Goal: Task Accomplishment & Management: Manage account settings

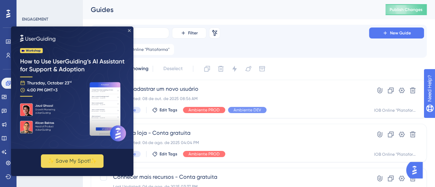
click at [130, 32] on icon "Close Preview" at bounding box center [129, 30] width 3 height 3
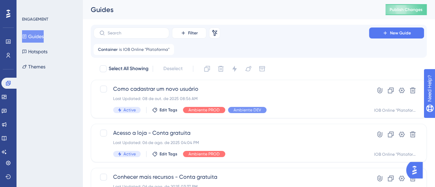
click at [303, 51] on div "Container is IOB Online "Plataforma" IOB Online "Plataforma" Remove" at bounding box center [259, 49] width 331 height 11
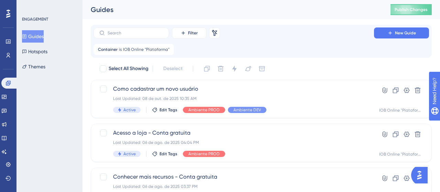
drag, startPoint x: 44, startPoint y: 44, endPoint x: 42, endPoint y: 38, distance: 6.3
click at [44, 44] on div "Guides Hotspots Themes" at bounding box center [50, 51] width 56 height 43
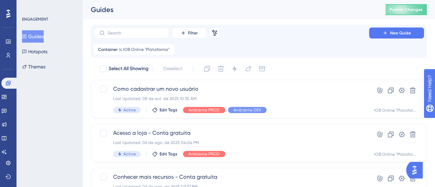
click at [41, 38] on button "Guides" at bounding box center [33, 36] width 22 height 12
click at [168, 49] on icon at bounding box center [169, 49] width 2 height 2
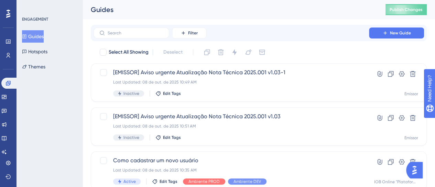
click at [35, 37] on button "Guides" at bounding box center [33, 36] width 22 height 12
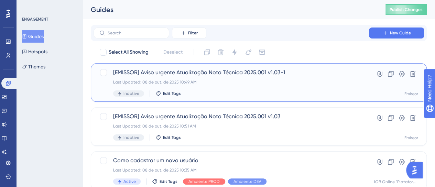
click at [212, 88] on div "[EMISSOR] Aviso urgente Atualização Nota Técnica 2025.001 v1.03-1 Last Updated:…" at bounding box center [231, 82] width 236 height 28
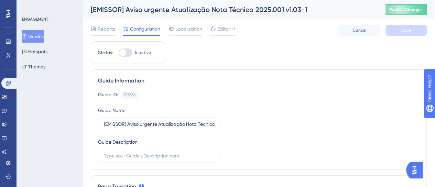
click at [33, 34] on button "Guides" at bounding box center [33, 36] width 22 height 12
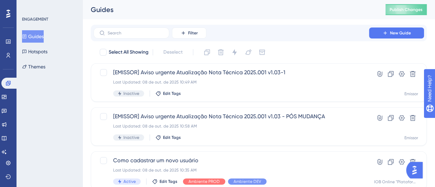
click at [39, 37] on button "Guides" at bounding box center [33, 36] width 22 height 12
click at [202, 33] on button "Filter" at bounding box center [189, 33] width 34 height 11
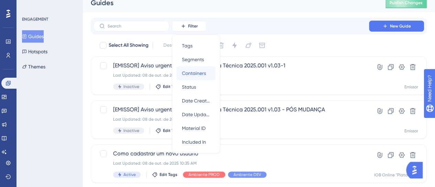
click at [201, 73] on span "Containers" at bounding box center [194, 73] width 24 height 8
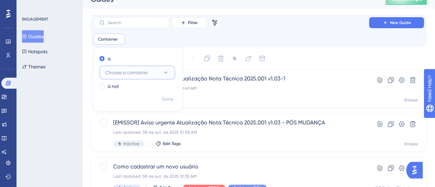
click at [112, 68] on button "Choose a container" at bounding box center [137, 73] width 76 height 14
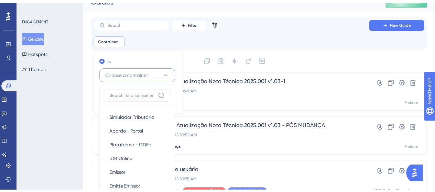
scroll to position [63, 0]
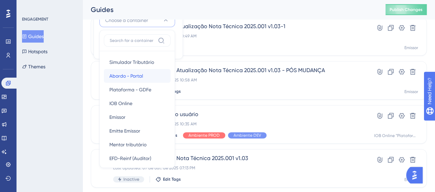
click at [139, 75] on span "Abordo - Portal" at bounding box center [126, 76] width 34 height 8
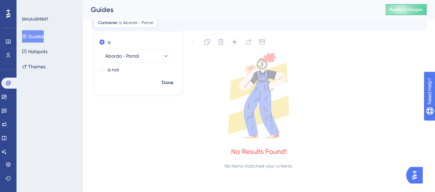
scroll to position [27, 0]
click at [128, 51] on button "Abordo - Portal" at bounding box center [137, 56] width 76 height 14
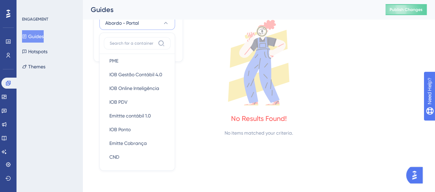
scroll to position [171, 0]
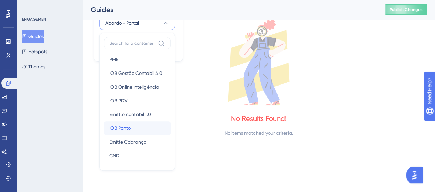
click at [126, 128] on span "IOB Ponto" at bounding box center [119, 128] width 21 height 8
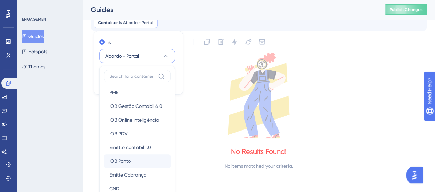
checkbox input "false"
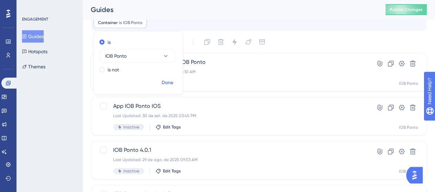
click at [169, 82] on span "Done" at bounding box center [168, 83] width 12 height 8
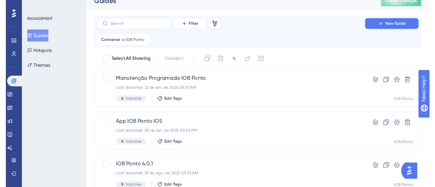
scroll to position [0, 0]
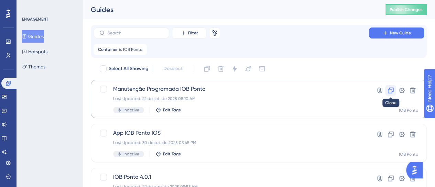
click at [392, 90] on icon at bounding box center [390, 90] width 7 height 7
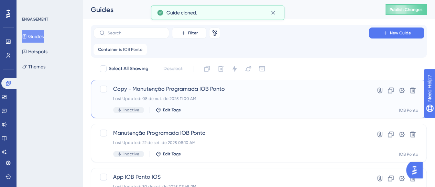
click at [194, 86] on span "Copy - Manutenção Programada IOB Ponto" at bounding box center [231, 89] width 236 height 8
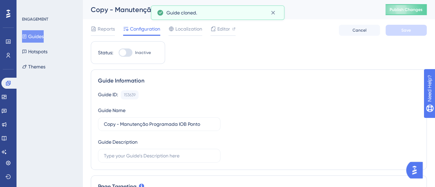
scroll to position [34, 0]
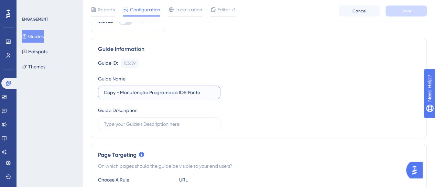
drag, startPoint x: 118, startPoint y: 91, endPoint x: 46, endPoint y: 100, distance: 72.8
click at [168, 96] on label "Copy - Manutenção Programada IOB Ponto" at bounding box center [159, 93] width 122 height 14
click at [168, 96] on input "Copy - Manutenção Programada IOB Ponto" at bounding box center [159, 93] width 111 height 8
click at [168, 96] on label "Copy - Manutenção Programada IOB Ponto" at bounding box center [159, 93] width 122 height 14
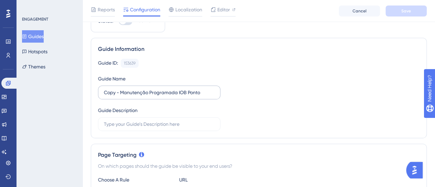
click at [168, 96] on input "Copy - Manutenção Programada IOB Ponto" at bounding box center [159, 93] width 111 height 8
click at [112, 95] on input "Copy - Manutenção Programada IOB Ponto" at bounding box center [159, 93] width 111 height 8
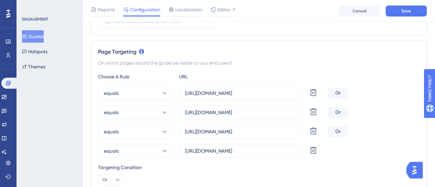
type input "Apresentar o recurso do Guia de uso"
drag, startPoint x: 256, startPoint y: 111, endPoint x: 279, endPoint y: 111, distance: 23.0
click at [279, 111] on input "[URL][DOMAIN_NAME]" at bounding box center [240, 113] width 111 height 8
click at [291, 117] on label "[URL][DOMAIN_NAME]" at bounding box center [240, 113] width 122 height 14
click at [291, 116] on input "[URL][DOMAIN_NAME]" at bounding box center [240, 113] width 111 height 8
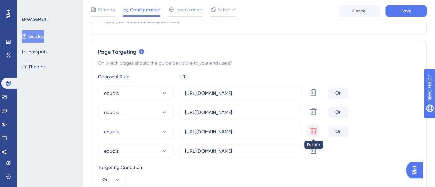
click at [317, 131] on icon at bounding box center [313, 131] width 8 height 8
type input "[URL][DOMAIN_NAME]"
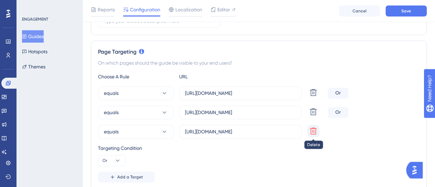
click at [313, 130] on icon at bounding box center [313, 131] width 8 height 8
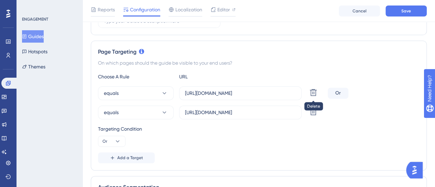
click at [319, 86] on div at bounding box center [313, 93] width 12 height 14
click at [312, 90] on icon at bounding box center [313, 92] width 8 height 8
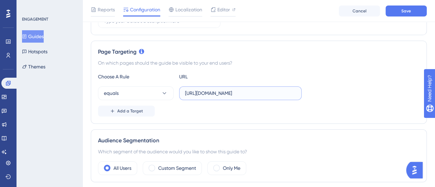
click at [256, 93] on input "[URL][DOMAIN_NAME]" at bounding box center [240, 93] width 111 height 8
drag, startPoint x: 253, startPoint y: 93, endPoint x: 293, endPoint y: 93, distance: 39.9
click at [293, 93] on input "[URL][DOMAIN_NAME]" at bounding box center [240, 93] width 111 height 8
type input "[URL][DOMAIN_NAME]"
click at [204, 106] on div "Add a Target" at bounding box center [259, 111] width 322 height 11
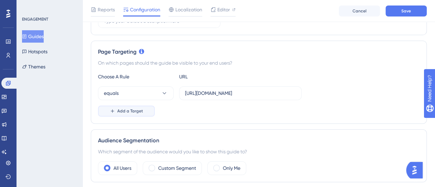
click at [139, 108] on span "Add a Target" at bounding box center [130, 111] width 26 height 6
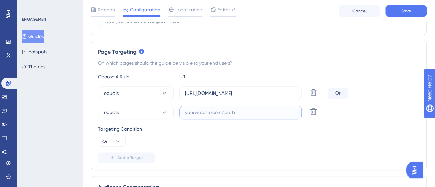
click at [202, 111] on input "text" at bounding box center [240, 113] width 111 height 8
paste input "[URL][DOMAIN_NAME]"
type input "[URL][DOMAIN_NAME]"
click at [143, 154] on button "Add a Target" at bounding box center [126, 157] width 57 height 11
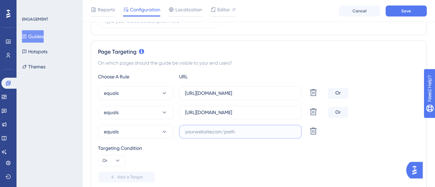
click at [215, 133] on input "text" at bounding box center [240, 132] width 111 height 8
paste input "[URL][DOMAIN_NAME]"
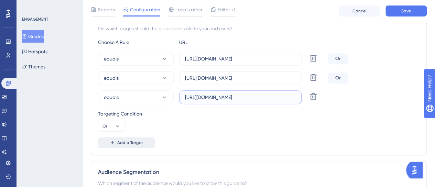
type input "[URL][DOMAIN_NAME]"
click at [123, 148] on div "Page Targeting On which pages should the guide be visible to your end users? Ch…" at bounding box center [259, 80] width 336 height 149
click at [125, 142] on span "Add a Target" at bounding box center [130, 143] width 26 height 6
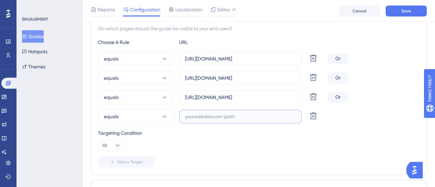
click at [240, 115] on input "text" at bounding box center [240, 117] width 111 height 8
paste input "[URL][DOMAIN_NAME][PERSON_NAME]"
type input "[URL][DOMAIN_NAME][PERSON_NAME]"
click at [120, 169] on div "Page Targeting On which pages should the guide be visible to your end users? Ch…" at bounding box center [259, 90] width 336 height 169
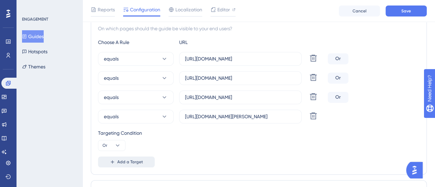
scroll to position [0, 0]
click at [119, 160] on span "Add a Target" at bounding box center [130, 162] width 26 height 6
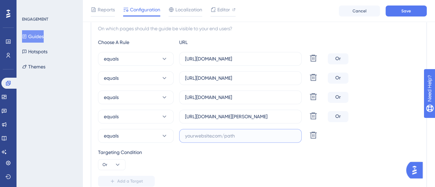
click at [222, 137] on input "text" at bounding box center [240, 136] width 111 height 8
paste input "[URL][DOMAIN_NAME]"
type input "[URL][DOMAIN_NAME]"
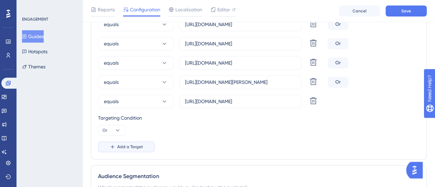
click at [135, 147] on span "Add a Target" at bounding box center [130, 147] width 26 height 6
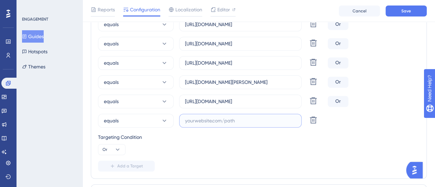
click at [204, 120] on input "text" at bounding box center [240, 121] width 111 height 8
paste input "[URL][DOMAIN_NAME]"
type input "[URL][DOMAIN_NAME]"
click at [402, 12] on span "Save" at bounding box center [406, 11] width 10 height 6
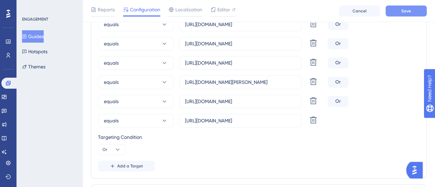
scroll to position [0, 0]
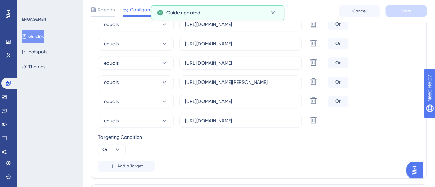
click at [314, 152] on div "Targeting Condition Or" at bounding box center [259, 144] width 322 height 22
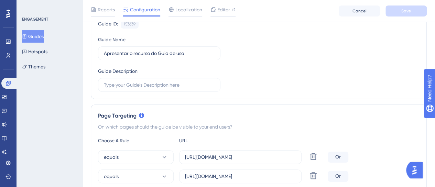
scroll to position [138, 0]
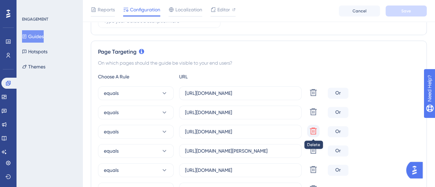
click at [316, 125] on button at bounding box center [313, 131] width 12 height 12
type input "[URL][DOMAIN_NAME][PERSON_NAME]"
type input "[URL][DOMAIN_NAME]"
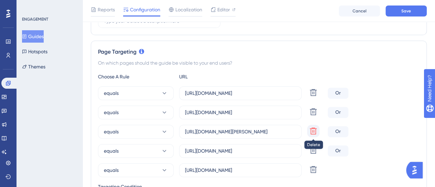
click at [314, 131] on icon at bounding box center [313, 131] width 8 height 8
type input "[URL][DOMAIN_NAME]"
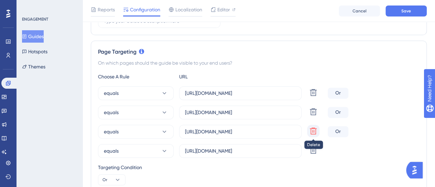
click at [314, 131] on icon at bounding box center [313, 131] width 7 height 7
type input "[URL][DOMAIN_NAME]"
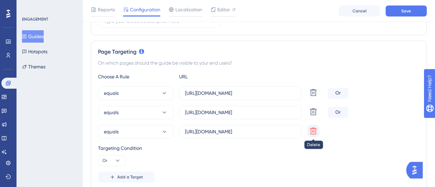
click at [314, 131] on icon at bounding box center [313, 131] width 7 height 7
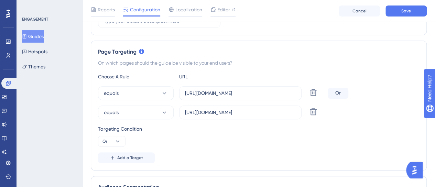
click at [290, 73] on div "Choose A Rule URL" at bounding box center [259, 77] width 322 height 8
click at [389, 14] on button "Save" at bounding box center [406, 11] width 41 height 11
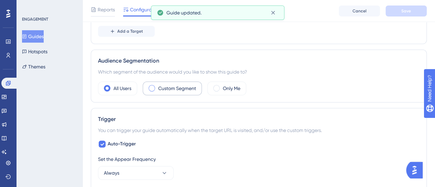
scroll to position [275, 0]
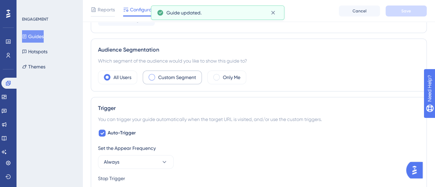
click at [172, 71] on div "Custom Segment" at bounding box center [172, 78] width 59 height 14
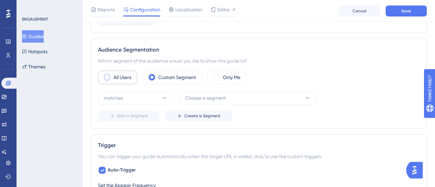
click at [127, 79] on label "All Users" at bounding box center [123, 77] width 18 height 8
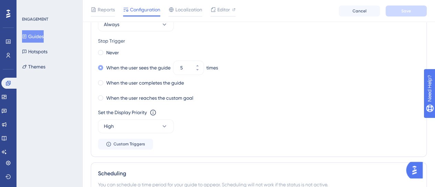
scroll to position [378, 0]
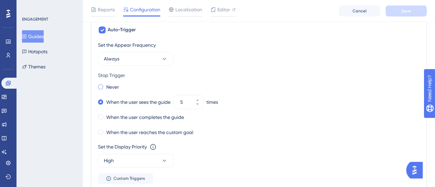
click at [106, 89] on label "Never" at bounding box center [112, 87] width 13 height 8
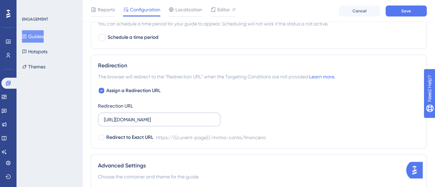
scroll to position [585, 0]
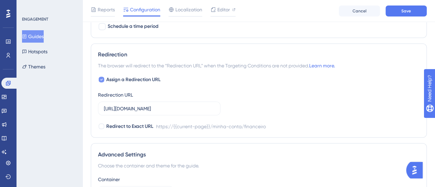
click at [138, 79] on span "Assign a Redirection URL" at bounding box center [133, 79] width 54 height 8
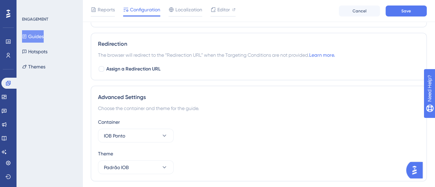
scroll to position [580, 0]
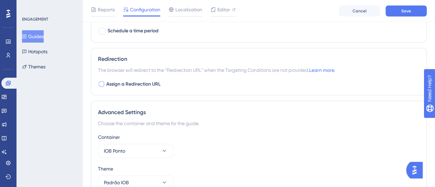
click at [129, 84] on span "Assign a Redirection URL" at bounding box center [133, 84] width 54 height 8
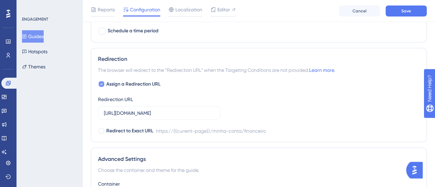
click at [142, 82] on span "Assign a Redirection URL" at bounding box center [133, 84] width 54 height 8
checkbox input "false"
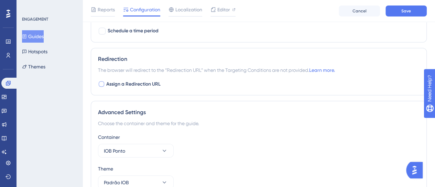
scroll to position [615, 0]
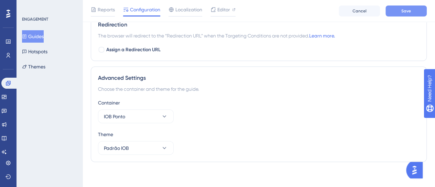
click at [413, 13] on button "Save" at bounding box center [406, 11] width 41 height 11
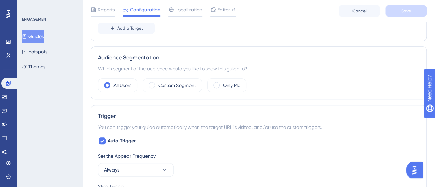
scroll to position [310, 0]
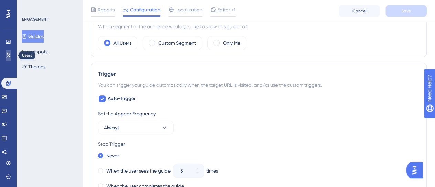
click at [7, 59] on link at bounding box center [9, 55] width 6 height 11
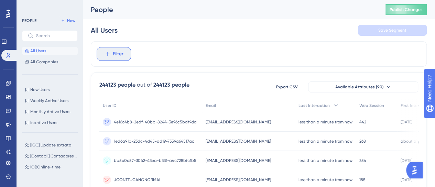
click at [125, 51] on button "Filter" at bounding box center [114, 54] width 34 height 14
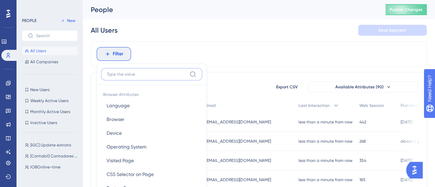
scroll to position [39, 0]
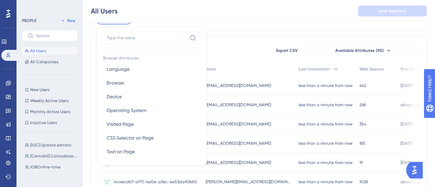
click at [254, 11] on div "All Users Save Segment" at bounding box center [259, 11] width 353 height 22
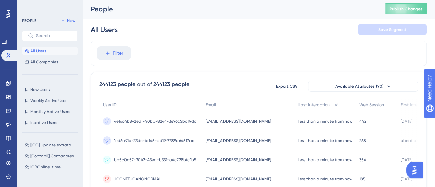
scroll to position [0, 0]
click at [72, 22] on span "New" at bounding box center [71, 21] width 8 height 6
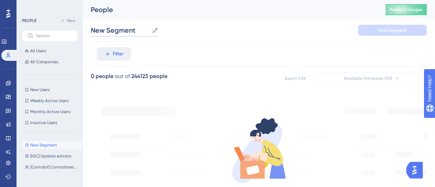
click at [119, 29] on input "New Segment" at bounding box center [120, 30] width 58 height 10
click at [118, 30] on input "New Segment" at bounding box center [120, 30] width 58 height 10
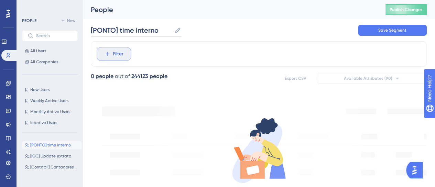
type input "[PONTO] time interno"
click at [116, 52] on span "Filter" at bounding box center [118, 54] width 11 height 8
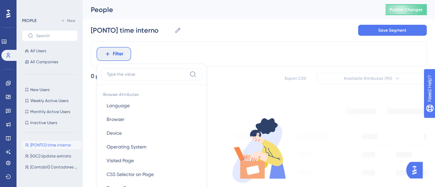
scroll to position [39, 0]
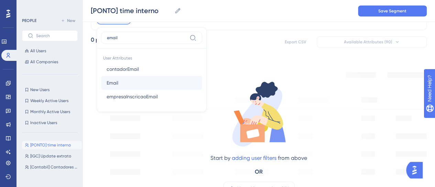
type input "email"
click at [104, 84] on button "Email Email" at bounding box center [151, 83] width 101 height 14
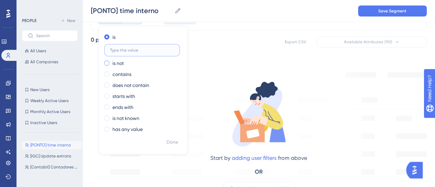
paste input "[PERSON_NAME][EMAIL_ADDRESS][DOMAIN_NAME]"
type input "[PERSON_NAME][EMAIL_ADDRESS][DOMAIN_NAME]"
click at [171, 144] on span "Done" at bounding box center [172, 142] width 12 height 8
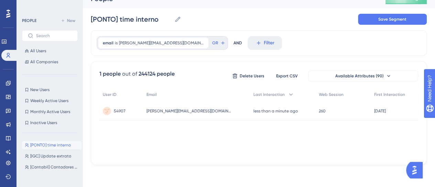
scroll to position [10, 0]
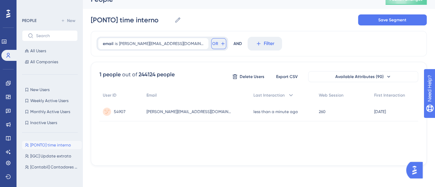
click at [212, 44] on span "OR" at bounding box center [215, 44] width 6 height 6
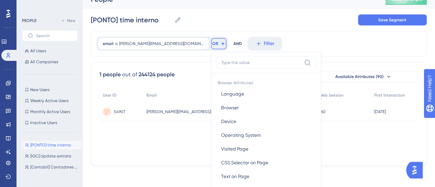
scroll to position [38, 0]
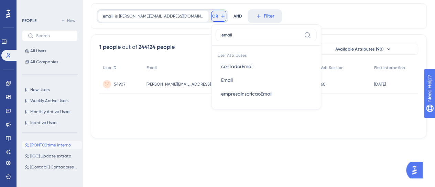
type input "email"
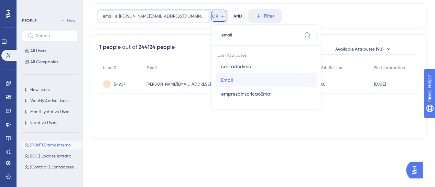
click at [216, 85] on button "Email Email" at bounding box center [266, 80] width 101 height 14
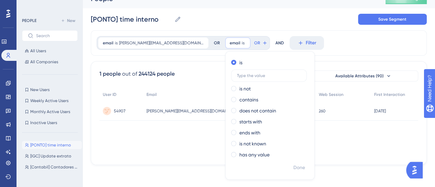
scroll to position [10, 0]
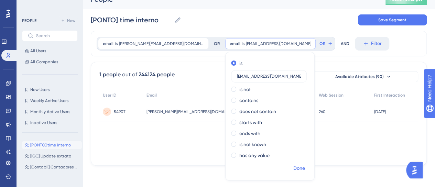
type input "[EMAIL_ADDRESS][DOMAIN_NAME]"
click at [293, 170] on span "Done" at bounding box center [299, 168] width 12 height 8
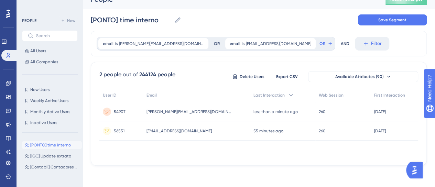
click at [379, 44] on div "email is [PERSON_NAME][EMAIL_ADDRESS][DOMAIN_NAME] [PERSON_NAME][DOMAIN_NAME][E…" at bounding box center [259, 43] width 336 height 25
click at [390, 21] on span "Save Segment" at bounding box center [392, 20] width 28 height 6
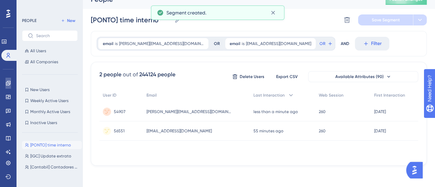
click at [6, 84] on link at bounding box center [9, 83] width 6 height 11
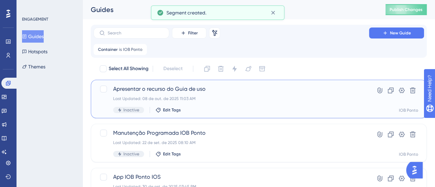
click at [215, 94] on div "Apresentar o recurso do Guia de uso Last Updated: 08 de out. de 2025 11:03 AM I…" at bounding box center [231, 99] width 236 height 28
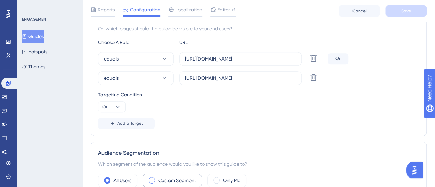
scroll to position [241, 0]
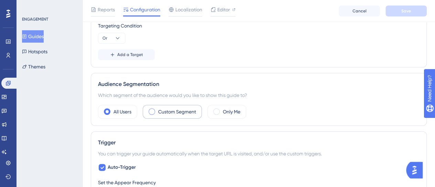
click at [192, 110] on label "Custom Segment" at bounding box center [177, 112] width 38 height 8
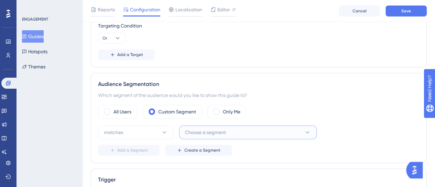
click at [200, 128] on span "Choose a segment" at bounding box center [205, 132] width 41 height 8
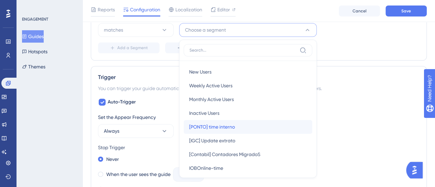
click at [223, 127] on span "[PONTO] time interno" at bounding box center [212, 127] width 46 height 8
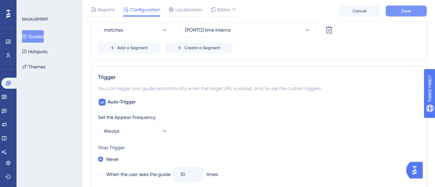
click at [391, 11] on button "Save" at bounding box center [406, 11] width 41 height 11
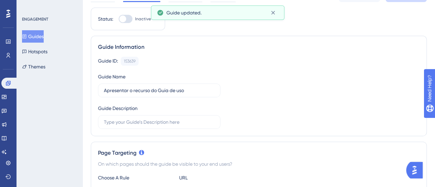
scroll to position [0, 0]
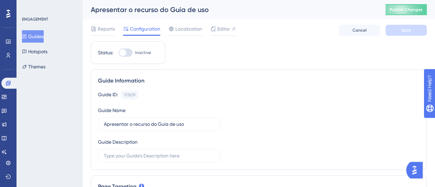
click at [130, 51] on div at bounding box center [126, 52] width 14 height 8
click at [119, 53] on input "Inactive" at bounding box center [118, 53] width 0 height 0
checkbox input "true"
click at [408, 34] on button "Save" at bounding box center [406, 30] width 41 height 11
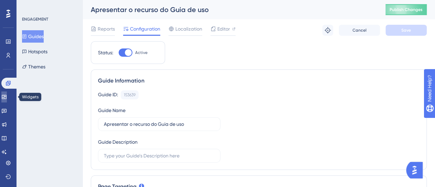
click at [6, 98] on icon at bounding box center [4, 97] width 6 height 6
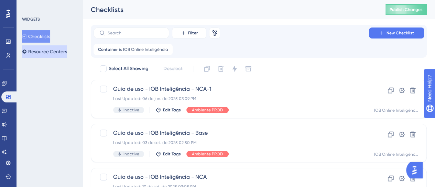
click at [58, 52] on button "Resource Centers" at bounding box center [44, 51] width 45 height 12
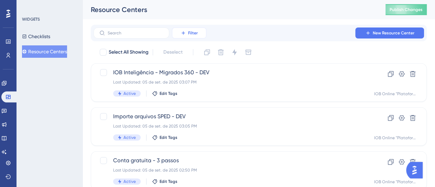
click at [187, 35] on button "Filter" at bounding box center [189, 33] width 34 height 11
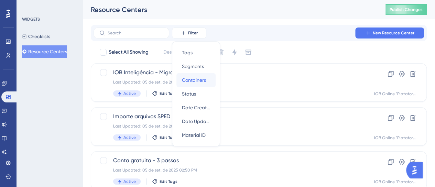
click at [194, 82] on span "Containers" at bounding box center [194, 80] width 24 height 8
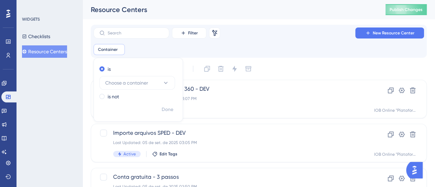
scroll to position [17, 0]
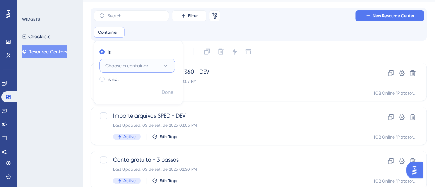
click at [121, 64] on span "Choose a container" at bounding box center [126, 66] width 43 height 8
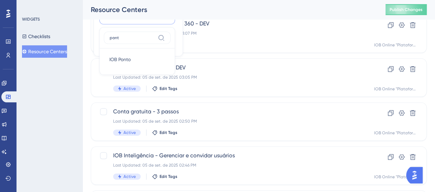
scroll to position [31, 0]
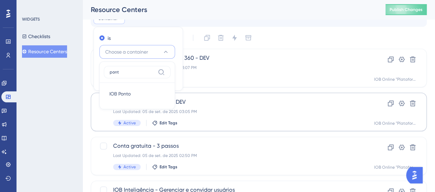
type input "pont"
click at [121, 96] on span "IOB Ponto" at bounding box center [119, 94] width 21 height 8
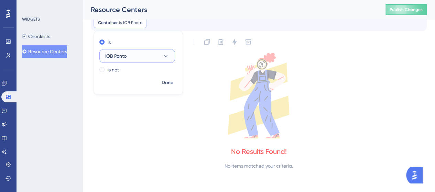
scroll to position [27, 0]
click at [171, 86] on span "Done" at bounding box center [168, 83] width 12 height 8
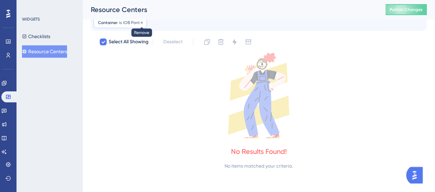
click at [141, 22] on icon at bounding box center [142, 23] width 4 height 4
checkbox input "false"
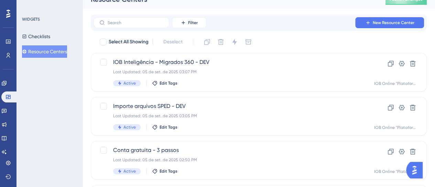
scroll to position [3, 0]
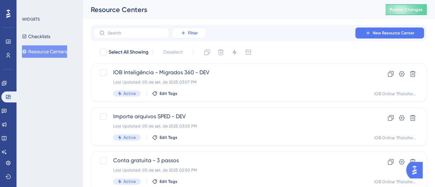
click at [197, 32] on span "Filter" at bounding box center [193, 33] width 10 height 6
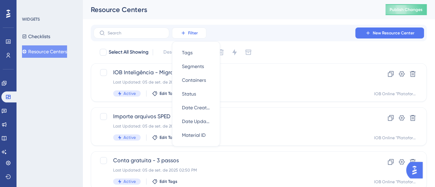
scroll to position [0, 0]
click at [202, 82] on span "Containers" at bounding box center [194, 80] width 24 height 8
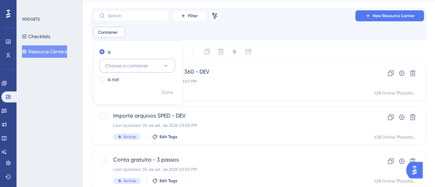
click at [142, 67] on span "Choose a container" at bounding box center [126, 66] width 43 height 8
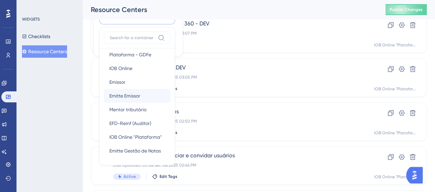
scroll to position [69, 0]
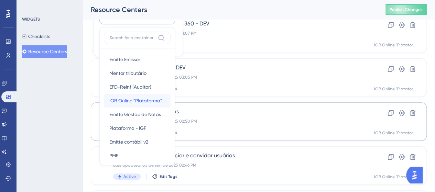
click at [149, 104] on span "IOB Online "Plataforma"" at bounding box center [135, 101] width 53 height 8
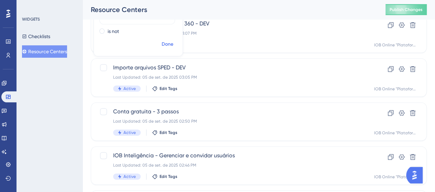
click at [170, 43] on span "Done" at bounding box center [168, 44] width 12 height 8
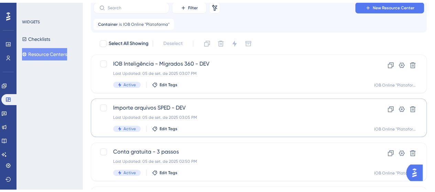
scroll to position [34, 0]
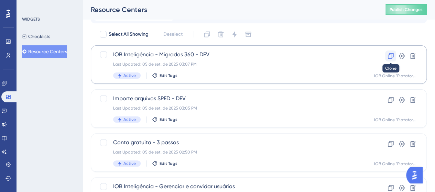
click at [391, 57] on icon at bounding box center [391, 56] width 6 height 6
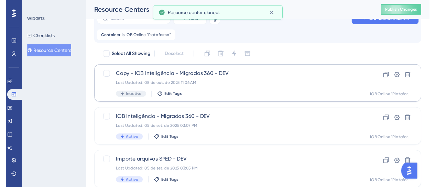
scroll to position [0, 0]
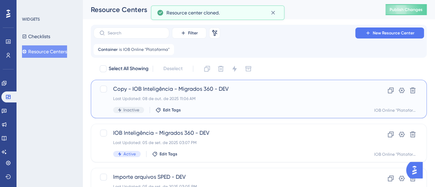
click at [228, 107] on div "Inactive Edit Tags" at bounding box center [231, 110] width 236 height 6
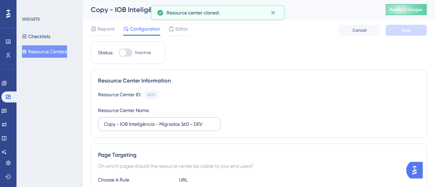
drag, startPoint x: 124, startPoint y: 54, endPoint x: 149, endPoint y: 122, distance: 72.8
click at [124, 54] on div at bounding box center [122, 52] width 7 height 7
click at [119, 53] on input "Inactive" at bounding box center [118, 53] width 0 height 0
checkbox input "true"
click at [144, 125] on input "Copy - IOB Inteligência - Migrados 360 - DEV" at bounding box center [159, 124] width 111 height 8
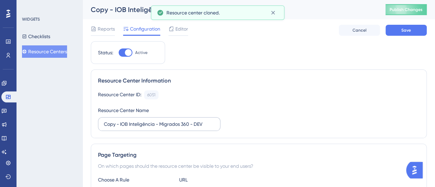
drag, startPoint x: 222, startPoint y: 125, endPoint x: 180, endPoint y: 124, distance: 42.7
click at [180, 124] on div "Resource Center ID: 6051 Copy Resource Center Name Copy - IOB Inteligência - Mi…" at bounding box center [259, 110] width 322 height 41
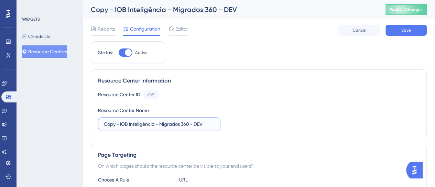
click at [198, 123] on input "Copy - IOB Inteligência - Migrados 360 - DEV" at bounding box center [159, 124] width 111 height 8
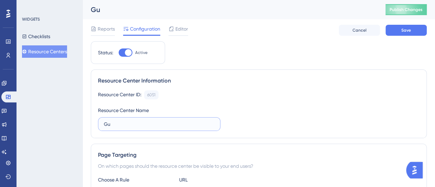
type input "G"
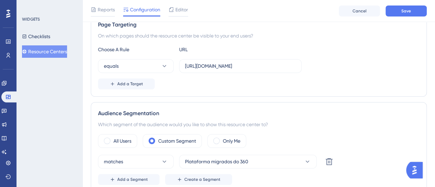
scroll to position [138, 0]
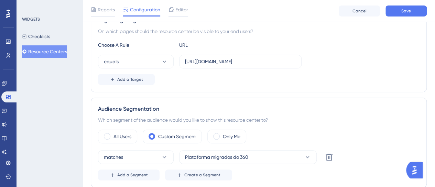
type input "[Ponto] Guia de uso"
click at [216, 58] on input "[URL][DOMAIN_NAME]" at bounding box center [240, 62] width 111 height 8
paste input "[DOMAIN_NAME]"
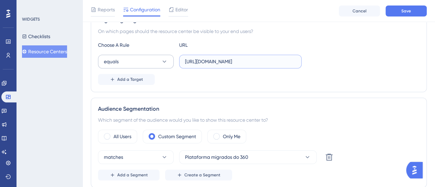
type input "[URL][DOMAIN_NAME]"
click at [159, 60] on button "equals" at bounding box center [136, 62] width 76 height 14
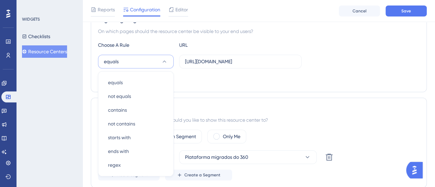
scroll to position [167, 0]
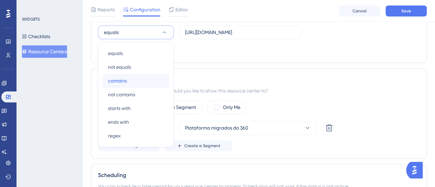
click at [131, 77] on div "contains contains" at bounding box center [136, 81] width 56 height 14
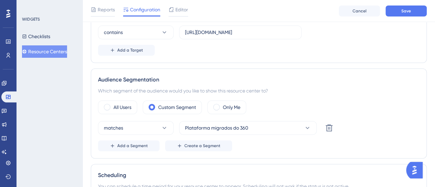
click at [301, 42] on div "Choose A Rule URL contains [URL][DOMAIN_NAME] Add a Target" at bounding box center [259, 34] width 322 height 44
click at [395, 15] on button "Save" at bounding box center [406, 11] width 41 height 11
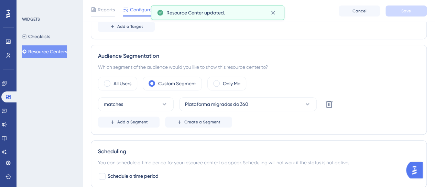
scroll to position [201, 0]
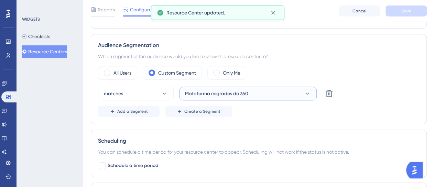
click at [259, 96] on button "Plataforma migrados do 360" at bounding box center [248, 94] width 138 height 14
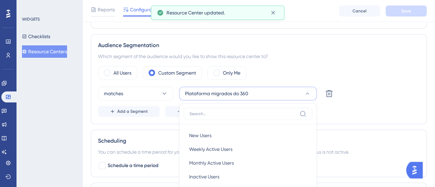
scroll to position [265, 0]
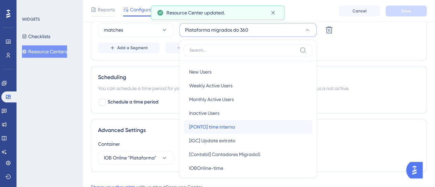
click at [226, 123] on span "[PONTO] time interno" at bounding box center [212, 127] width 46 height 8
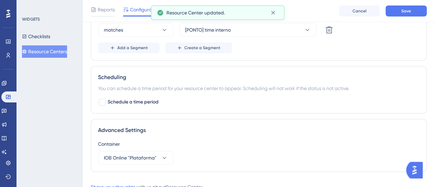
click at [365, 105] on div "Scheduling You can schedule a time period for your resource center to appear. S…" at bounding box center [259, 89] width 336 height 47
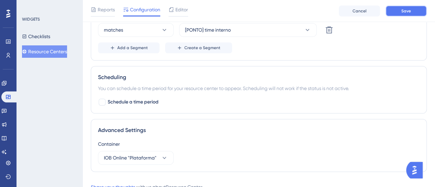
click at [408, 13] on span "Save" at bounding box center [406, 11] width 10 height 6
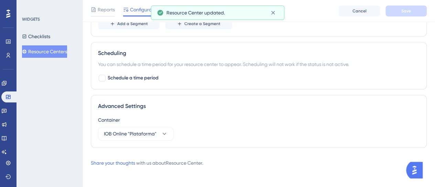
scroll to position [289, 0]
click at [129, 134] on span "IOB Online "Plataforma"" at bounding box center [130, 134] width 53 height 8
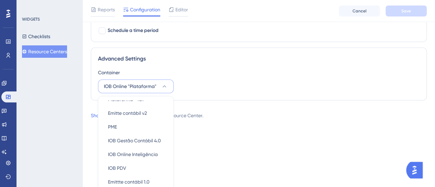
scroll to position [405, 0]
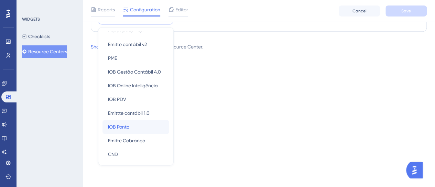
click at [128, 126] on span "IOB Ponto" at bounding box center [118, 127] width 21 height 8
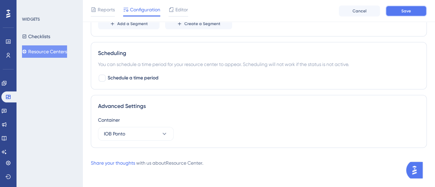
click at [405, 11] on span "Save" at bounding box center [406, 11] width 10 height 6
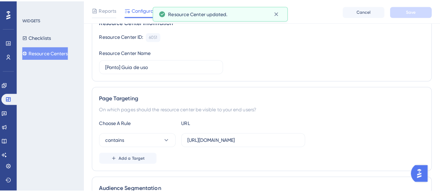
scroll to position [0, 0]
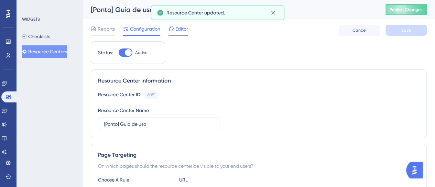
click at [177, 31] on span "Editor" at bounding box center [181, 29] width 13 height 8
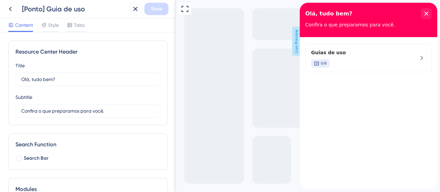
click at [277, 14] on div "Full Screen Preview Live Preview" at bounding box center [308, 96] width 264 height 192
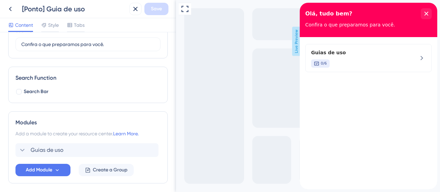
scroll to position [24, 0]
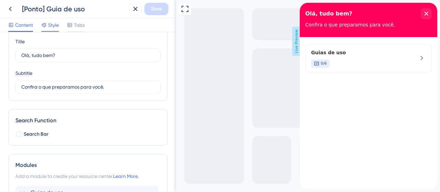
click at [52, 28] on span "Style" at bounding box center [53, 25] width 11 height 8
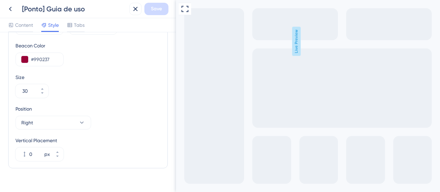
scroll to position [333, 0]
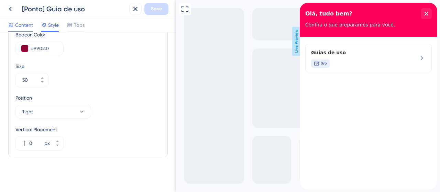
click at [24, 23] on span "Content" at bounding box center [24, 25] width 18 height 8
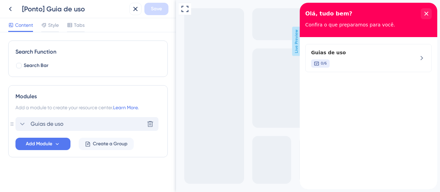
click at [28, 123] on div "Guias de uso" at bounding box center [40, 124] width 45 height 8
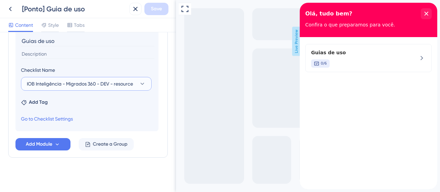
click at [148, 86] on button "IOB Inteligência - Migrados 360 - DEV - resource" at bounding box center [86, 84] width 131 height 14
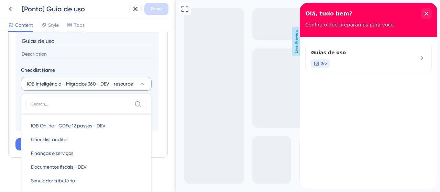
scroll to position [255, 0]
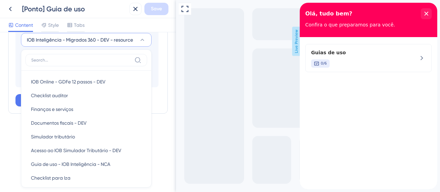
click at [185, 112] on div "Full Screen Preview Live Preview" at bounding box center [308, 96] width 264 height 192
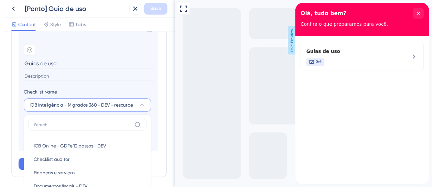
scroll to position [186, 0]
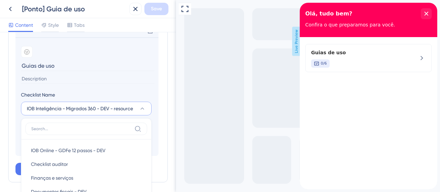
click at [144, 108] on icon at bounding box center [143, 109] width 4 height 2
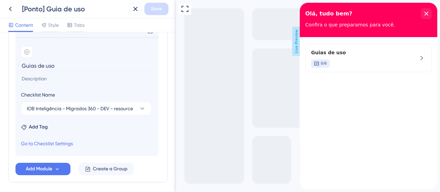
click at [288, 85] on div "Full Screen Preview Live Preview" at bounding box center [308, 96] width 264 height 192
click at [429, 16] on div "close resource center" at bounding box center [426, 13] width 11 height 11
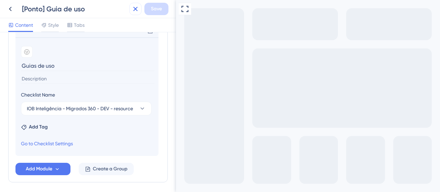
click at [132, 10] on icon at bounding box center [135, 9] width 8 height 8
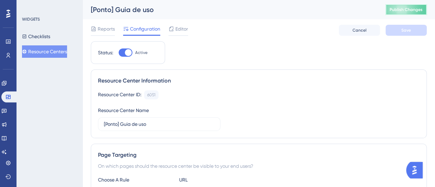
click at [404, 10] on span "Publish Changes" at bounding box center [406, 10] width 33 height 6
click at [3, 83] on link at bounding box center [4, 83] width 6 height 11
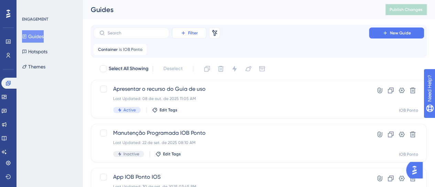
click at [194, 29] on button "Filter" at bounding box center [189, 33] width 34 height 11
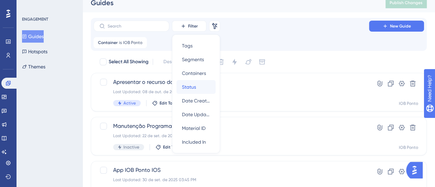
click at [200, 83] on div "Status Status" at bounding box center [196, 87] width 28 height 14
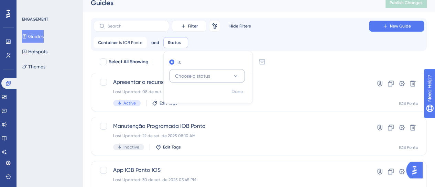
scroll to position [10, 0]
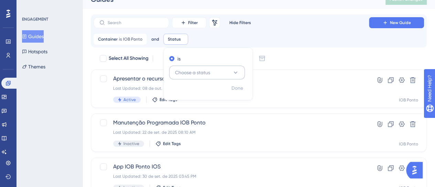
click at [198, 76] on span "Choose a status" at bounding box center [192, 72] width 35 height 8
click at [191, 94] on span "Active" at bounding box center [186, 93] width 14 height 8
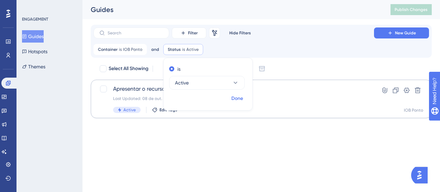
drag, startPoint x: 244, startPoint y: 97, endPoint x: 239, endPoint y: 99, distance: 5.9
click at [244, 97] on button "Done" at bounding box center [237, 99] width 19 height 12
click at [212, 0] on html "Performance Users Engagement Widgets Feedback Product Updates Knowledge Base AI…" at bounding box center [220, 0] width 440 height 0
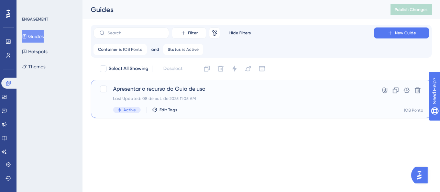
click at [157, 89] on span "Apresentar o recurso do Guia de uso" at bounding box center [233, 89] width 241 height 8
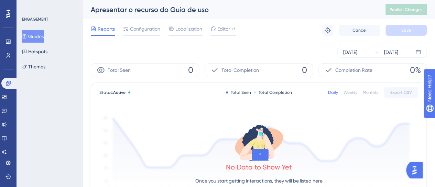
click at [44, 37] on button "Guides" at bounding box center [33, 36] width 22 height 12
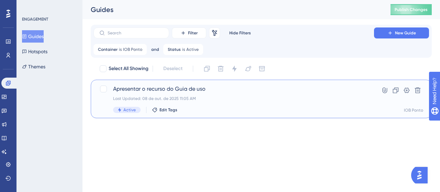
click at [260, 86] on span "Apresentar o recurso do Guia de uso" at bounding box center [233, 89] width 241 height 8
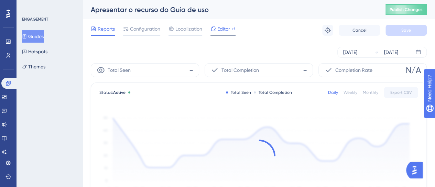
click at [225, 29] on span "Editor" at bounding box center [223, 29] width 13 height 8
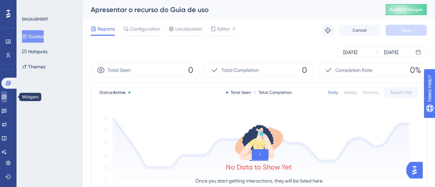
click at [7, 99] on link at bounding box center [4, 96] width 6 height 11
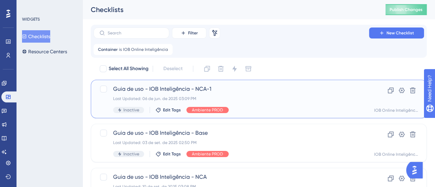
click at [280, 98] on div "Last Updated: 06 de jun. de 2025 03:09 PM" at bounding box center [231, 99] width 236 height 6
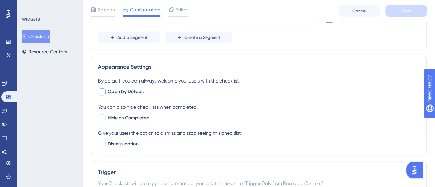
scroll to position [310, 0]
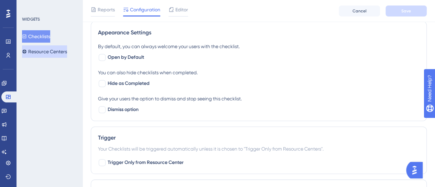
click at [55, 50] on button "Resource Centers" at bounding box center [44, 51] width 45 height 12
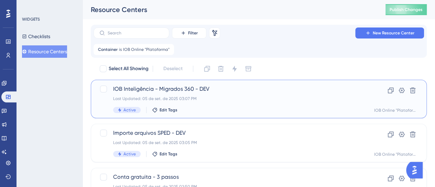
click at [216, 99] on div "Last Updated: 05 de set. de 2025 03:07 PM" at bounding box center [231, 99] width 236 height 6
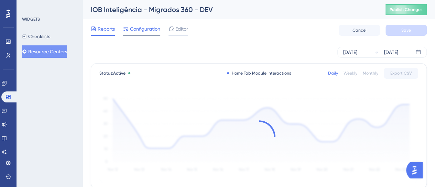
click at [144, 29] on span "Configuration" at bounding box center [145, 29] width 30 height 8
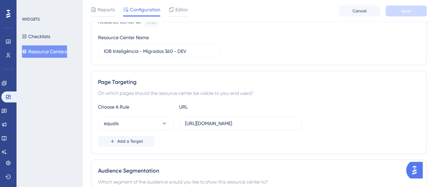
scroll to position [48, 0]
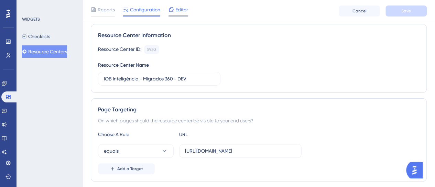
click at [183, 10] on span "Editor" at bounding box center [181, 10] width 13 height 8
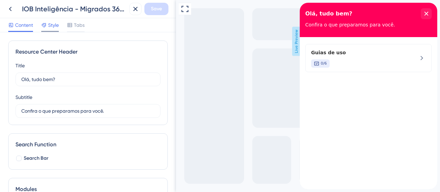
click at [48, 23] on div "Style" at bounding box center [50, 25] width 18 height 8
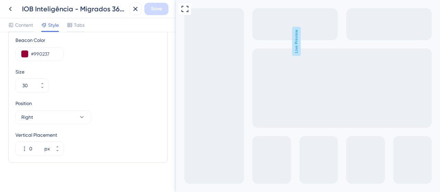
scroll to position [333, 0]
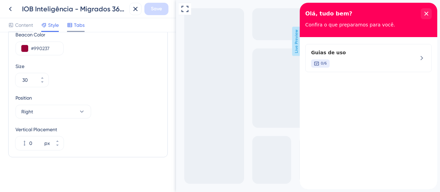
click at [77, 25] on span "Tabs" at bounding box center [79, 25] width 11 height 8
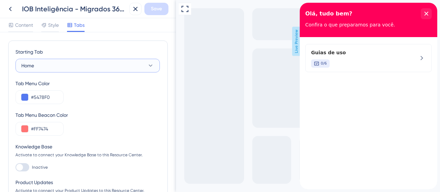
click at [48, 64] on button "Home" at bounding box center [87, 66] width 144 height 14
click at [31, 68] on span "Home" at bounding box center [27, 66] width 13 height 8
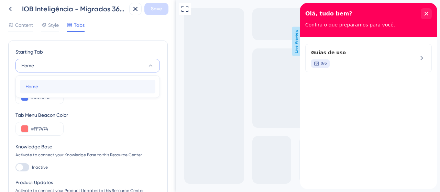
click at [39, 82] on div "Home Home" at bounding box center [87, 87] width 125 height 14
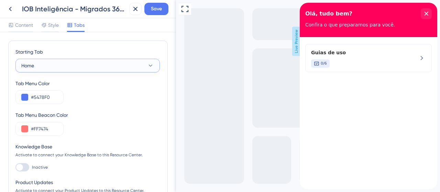
click at [47, 68] on button "Home" at bounding box center [87, 66] width 144 height 14
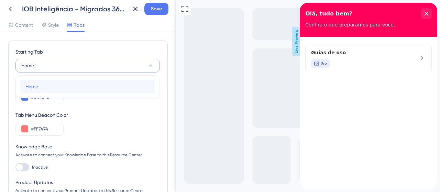
click at [45, 85] on div "Home Home" at bounding box center [87, 87] width 125 height 14
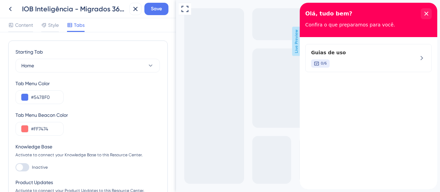
click at [66, 58] on div "Starting Tab" at bounding box center [87, 53] width 144 height 11
click at [133, 10] on icon at bounding box center [135, 9] width 8 height 8
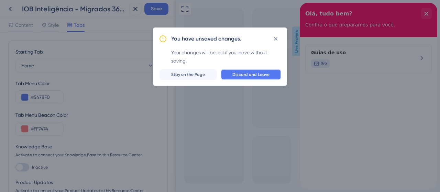
click at [256, 73] on span "Discard and Leave" at bounding box center [251, 75] width 37 height 6
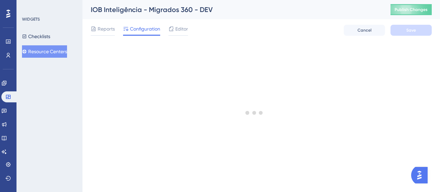
click at [47, 54] on button "Resource Centers" at bounding box center [44, 51] width 45 height 12
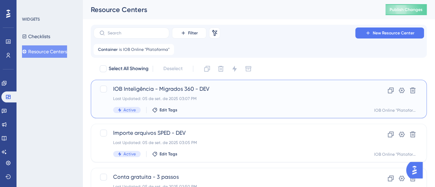
click at [240, 97] on div "Last Updated: 05 de set. de 2025 03:07 PM" at bounding box center [231, 99] width 236 height 6
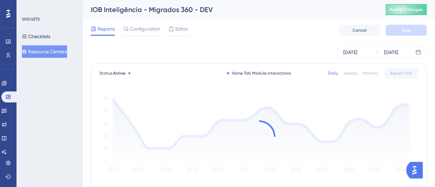
click at [55, 50] on button "Resource Centers" at bounding box center [44, 51] width 45 height 12
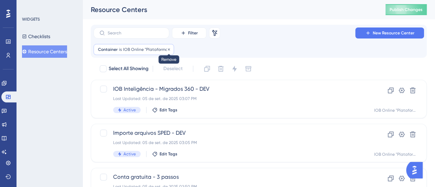
click at [168, 50] on icon at bounding box center [169, 49] width 2 height 2
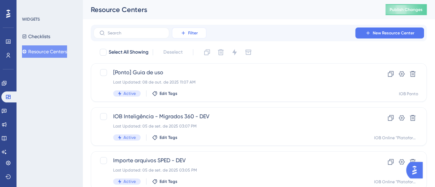
click at [202, 30] on button "Filter" at bounding box center [189, 33] width 34 height 11
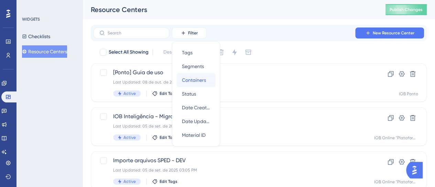
click at [194, 76] on span "Containers" at bounding box center [194, 80] width 24 height 8
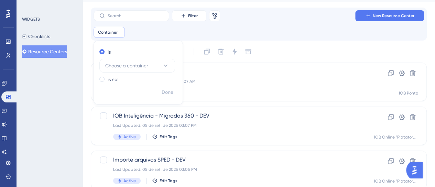
click at [226, 35] on div "Container Remove is Choose a container is not Done" at bounding box center [259, 32] width 331 height 11
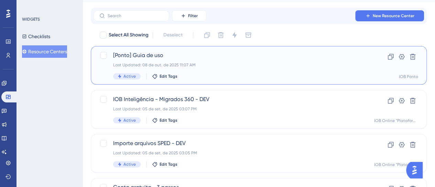
click at [191, 63] on div "Last Updated: 08 de out. de 2025 11:07 AM" at bounding box center [231, 65] width 236 height 6
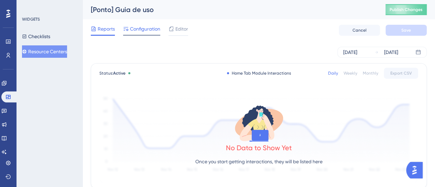
click at [151, 30] on span "Configuration" at bounding box center [145, 29] width 30 height 8
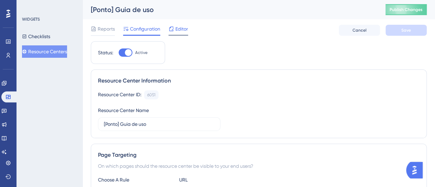
click at [177, 25] on span "Editor" at bounding box center [181, 29] width 13 height 8
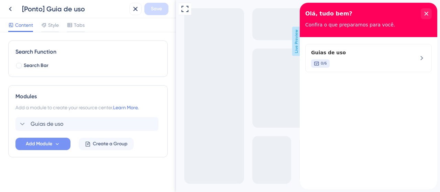
click at [63, 145] on button "Add Module" at bounding box center [42, 144] width 55 height 12
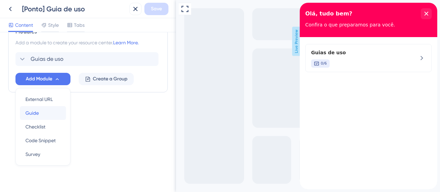
click at [43, 113] on div "Guide Guide" at bounding box center [42, 113] width 35 height 14
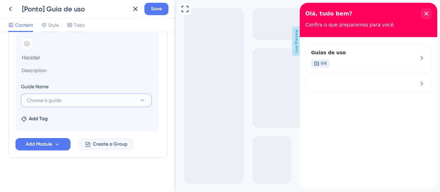
click at [58, 98] on span "Choose a guide" at bounding box center [44, 100] width 34 height 8
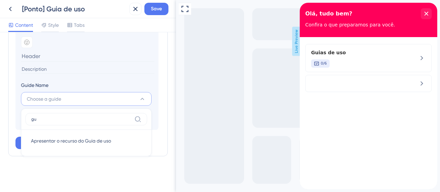
scroll to position [214, 0]
type input "guia"
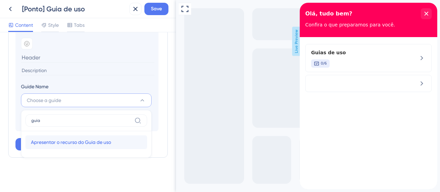
click at [100, 138] on span "Apresentar o recurso do Guia de uso" at bounding box center [71, 142] width 80 height 8
type input "Apresentar o recurso do Guia de uso"
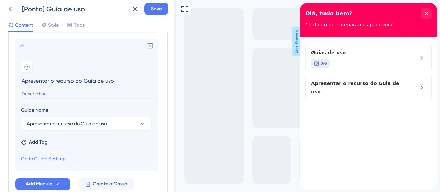
scroll to position [180, 0]
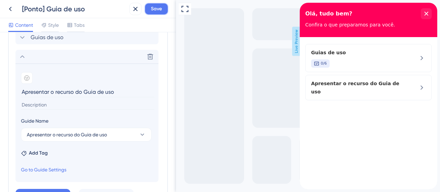
click at [160, 13] on button "Save" at bounding box center [156, 9] width 24 height 12
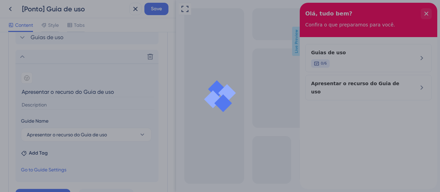
click at [359, 144] on div at bounding box center [220, 96] width 440 height 192
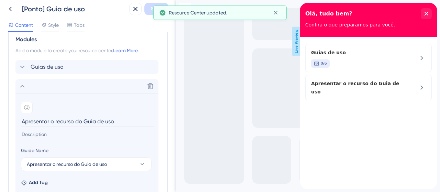
scroll to position [111, 0]
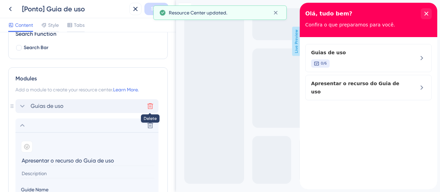
click at [154, 107] on button at bounding box center [150, 106] width 11 height 11
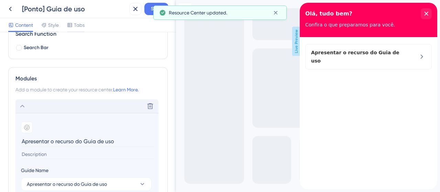
click at [27, 106] on div "Delete" at bounding box center [86, 106] width 143 height 14
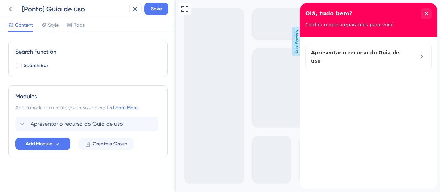
click at [361, 110] on div "Apresentar o recurso do Guia de uso" at bounding box center [369, 113] width 138 height 152
click at [19, 119] on div "Apresentar o recurso do Guia de uso Delete" at bounding box center [86, 124] width 143 height 14
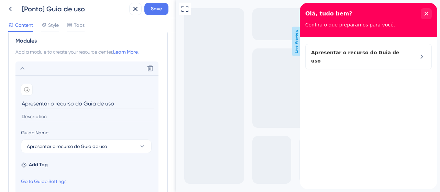
scroll to position [180, 0]
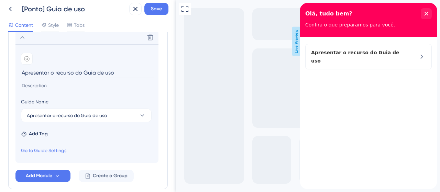
click at [388, 99] on div "Apresentar o recurso do Guia de uso" at bounding box center [369, 113] width 138 height 152
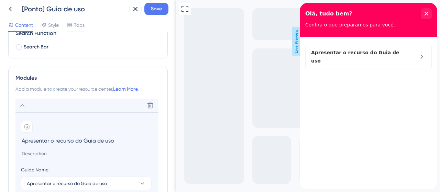
scroll to position [111, 0]
click at [25, 107] on icon at bounding box center [22, 106] width 8 height 8
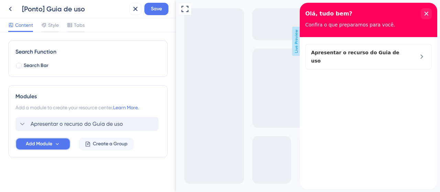
click at [37, 146] on span "Add Module" at bounding box center [39, 144] width 26 height 8
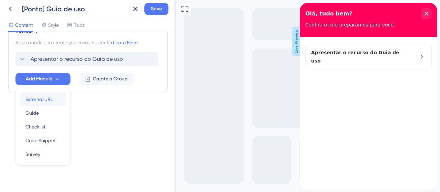
click at [33, 100] on span "External URL" at bounding box center [39, 99] width 28 height 8
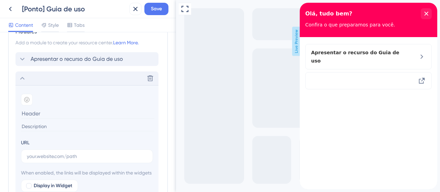
click at [24, 78] on icon at bounding box center [22, 78] width 8 height 8
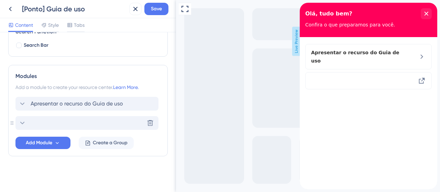
scroll to position [112, 0]
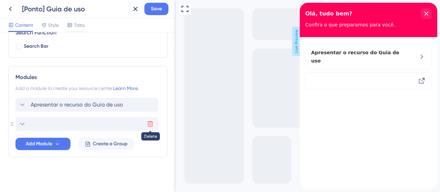
click at [151, 125] on icon at bounding box center [150, 124] width 7 height 7
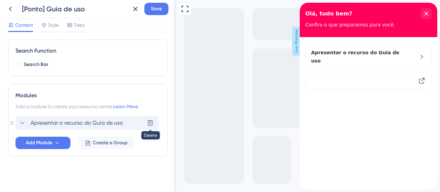
scroll to position [93, 0]
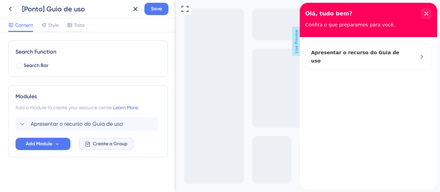
click at [120, 140] on span "Create a Group" at bounding box center [110, 144] width 35 height 8
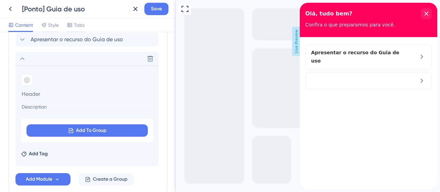
scroll to position [162, 0]
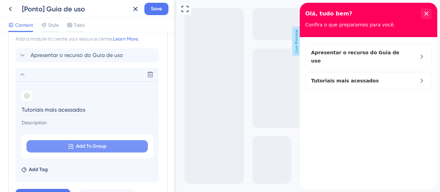
type input "Tutoriais mais acessados"
click at [74, 145] on button "Add To Group" at bounding box center [86, 146] width 121 height 12
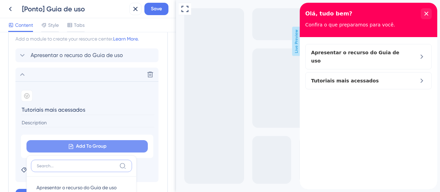
scroll to position [213, 0]
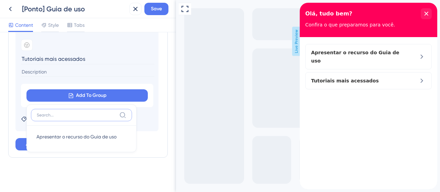
click at [77, 113] on input at bounding box center [77, 115] width 80 height 6
type input "d"
click at [177, 110] on div "Full Screen Preview Live Preview" at bounding box center [308, 96] width 264 height 192
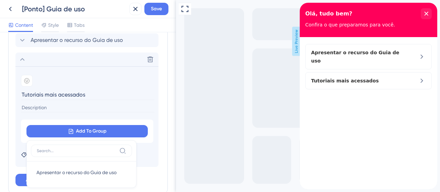
scroll to position [144, 0]
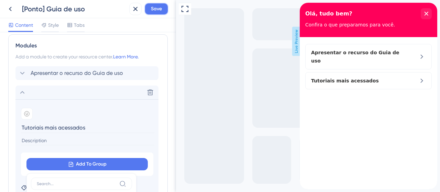
click at [159, 6] on span "Save" at bounding box center [156, 9] width 11 height 8
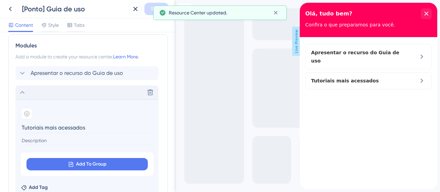
click at [26, 95] on icon at bounding box center [22, 92] width 8 height 8
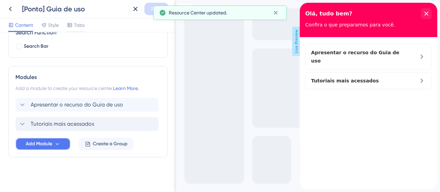
click at [38, 144] on span "Add Module" at bounding box center [39, 144] width 26 height 8
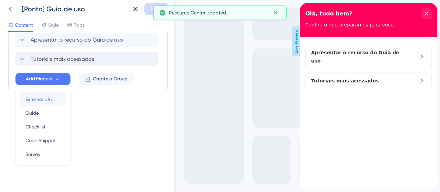
click at [46, 99] on span "External URL" at bounding box center [39, 99] width 28 height 8
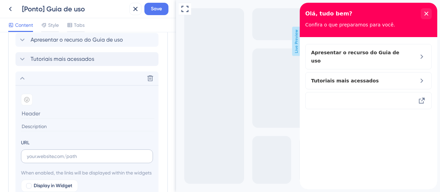
click at [40, 150] on label at bounding box center [87, 157] width 132 height 14
click at [40, 153] on input "text" at bounding box center [87, 157] width 120 height 8
paste input "[URL][DOMAIN_NAME]"
type input "[URL][DOMAIN_NAME]"
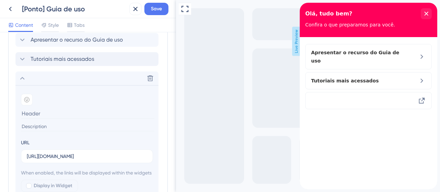
click at [139, 134] on section "Add emoji URL [URL][DOMAIN_NAME] When enabled, the links will be displayed with…" at bounding box center [86, 150] width 143 height 131
drag, startPoint x: 57, startPoint y: 119, endPoint x: 57, endPoint y: 124, distance: 4.8
click at [57, 123] on section "Add emoji" at bounding box center [87, 112] width 132 height 36
click at [57, 124] on input at bounding box center [87, 126] width 133 height 9
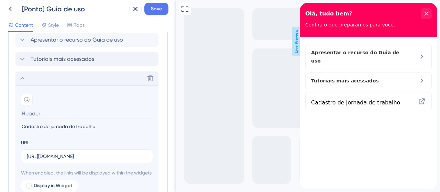
type input "Cadastro de jornada de trabalho"
click at [44, 74] on div "Delete" at bounding box center [86, 79] width 143 height 14
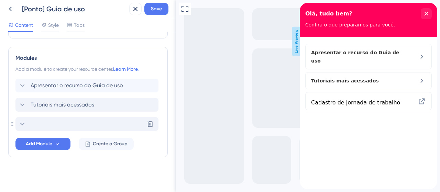
click at [40, 120] on div "Delete" at bounding box center [86, 124] width 143 height 14
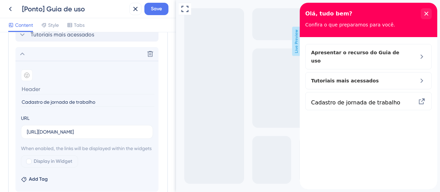
scroll to position [212, 0]
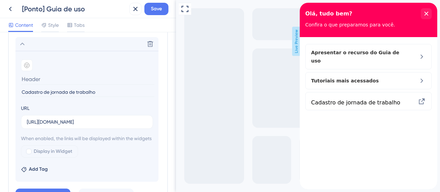
click at [42, 74] on input at bounding box center [87, 79] width 133 height 11
drag, startPoint x: 97, startPoint y: 94, endPoint x: 0, endPoint y: 92, distance: 97.4
click at [0, 0] on html "[Ponto] Guia de uso Save Content Style Tabs Resource Center Header Title Olá, t…" at bounding box center [220, 0] width 440 height 0
click at [34, 77] on input at bounding box center [87, 79] width 133 height 11
paste input "Cadastro de jornada de trabalho"
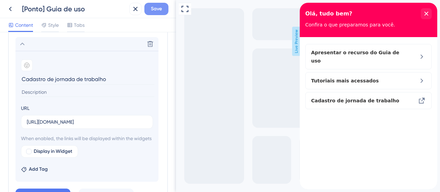
type input "Cadastro de jornada de trabalho"
click at [157, 11] on span "Save" at bounding box center [156, 9] width 11 height 8
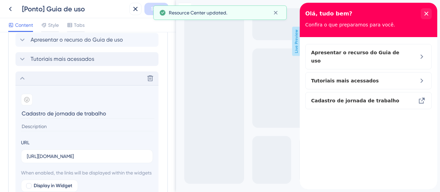
click at [21, 75] on icon at bounding box center [22, 78] width 8 height 8
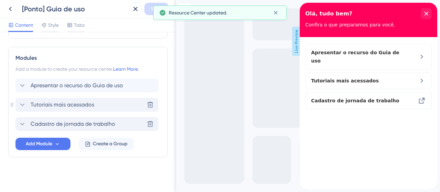
click at [27, 107] on div "Tutoriais mais acessados" at bounding box center [56, 105] width 76 height 8
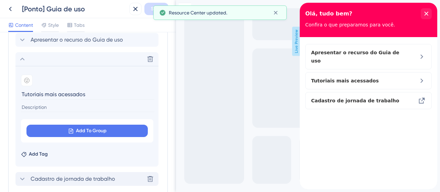
click at [71, 108] on input at bounding box center [87, 107] width 133 height 9
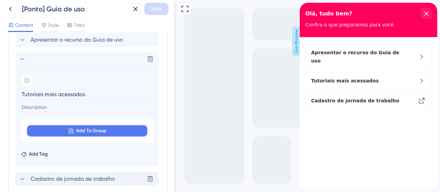
click at [81, 132] on span "Add To Group" at bounding box center [91, 131] width 31 height 8
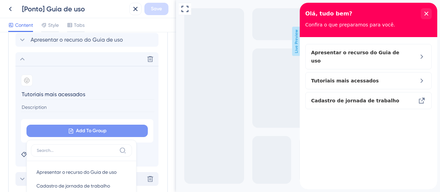
scroll to position [232, 0]
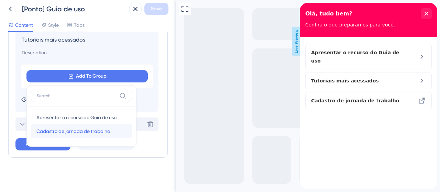
click at [74, 132] on span "Cadastro de jornada de trabalho" at bounding box center [73, 131] width 74 height 8
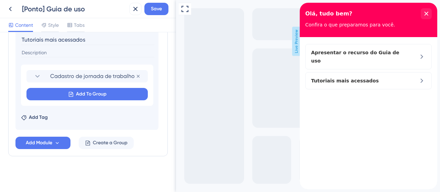
scroll to position [230, 0]
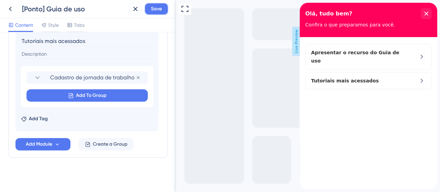
click at [157, 10] on span "Save" at bounding box center [156, 9] width 11 height 8
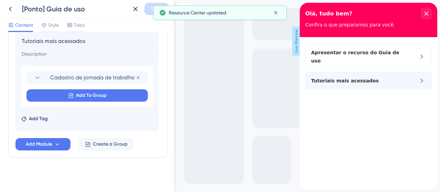
click at [339, 77] on span "Tutoriais mais acessados" at bounding box center [345, 81] width 68 height 8
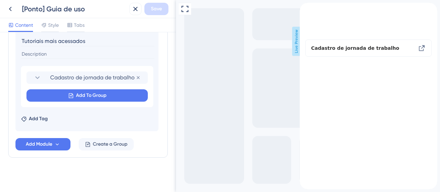
click at [305, 8] on icon "back to header" at bounding box center [303, 6] width 6 height 6
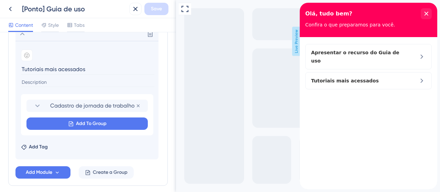
scroll to position [162, 0]
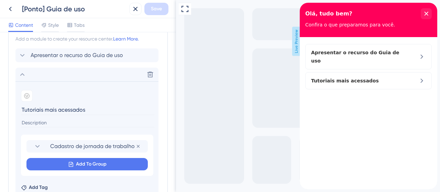
click at [21, 74] on icon at bounding box center [22, 74] width 4 height 3
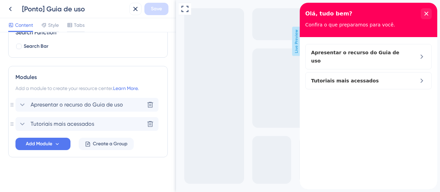
drag, startPoint x: 26, startPoint y: 107, endPoint x: 22, endPoint y: 106, distance: 4.3
click at [24, 107] on div "Apresentar o recurso do Guia de uso Delete Tutoriais mais acessados Delete" at bounding box center [87, 114] width 145 height 33
click at [26, 104] on icon at bounding box center [22, 105] width 8 height 8
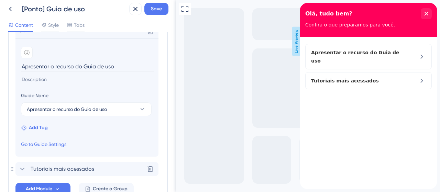
scroll to position [196, 0]
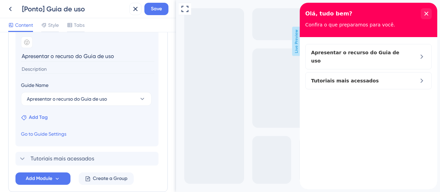
click at [39, 118] on span "Add Tag" at bounding box center [38, 118] width 19 height 8
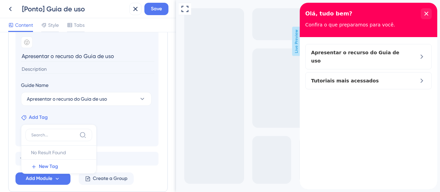
scroll to position [230, 0]
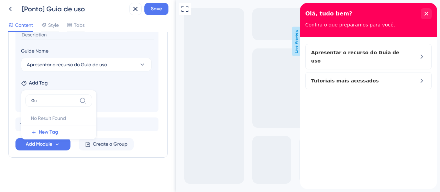
type input "G"
type input "Navegação guiada"
click at [56, 130] on span "New Tag" at bounding box center [48, 132] width 19 height 8
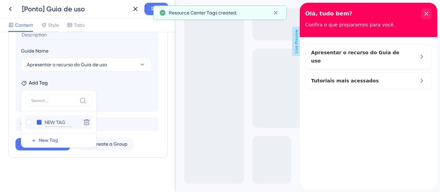
click at [56, 122] on input "NEW TAG" at bounding box center [59, 122] width 28 height 9
drag, startPoint x: 73, startPoint y: 120, endPoint x: 42, endPoint y: 120, distance: 31.0
click at [42, 120] on div "NEW TAG NEW TAG" at bounding box center [51, 122] width 53 height 9
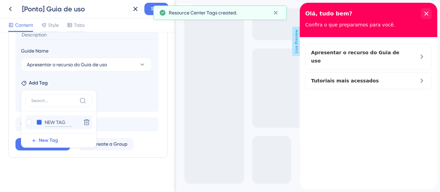
click at [50, 121] on input "NEW TAG" at bounding box center [59, 122] width 28 height 9
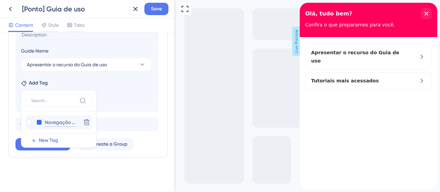
type input "Navegação guia"
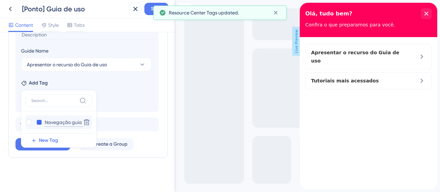
click at [75, 121] on input "Navegação guia" at bounding box center [64, 122] width 39 height 9
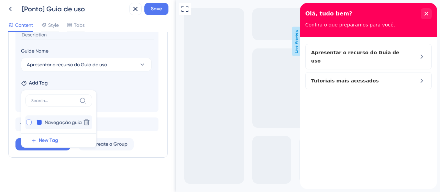
click at [30, 120] on div at bounding box center [29, 123] width 6 height 6
checkbox input "true"
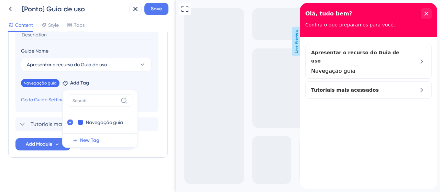
click at [128, 79] on div "Navegação guia Remove Add Tag Navegação guia Navegação guia Delete New Tag" at bounding box center [87, 81] width 132 height 11
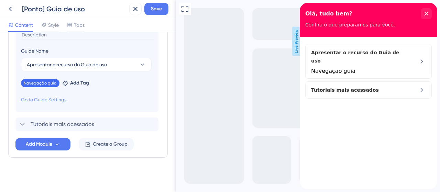
scroll to position [196, 0]
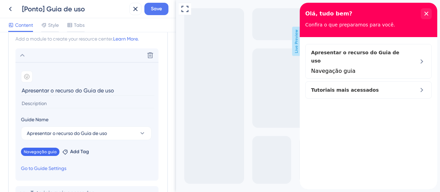
click at [23, 56] on icon at bounding box center [22, 55] width 8 height 8
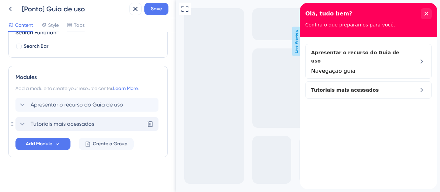
click at [29, 123] on div "Tutoriais mais acessados" at bounding box center [56, 124] width 76 height 8
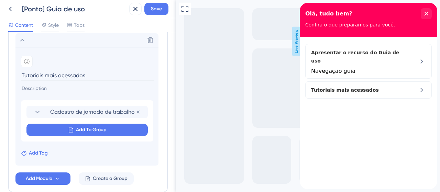
click at [46, 152] on span "Add Tag" at bounding box center [38, 153] width 19 height 8
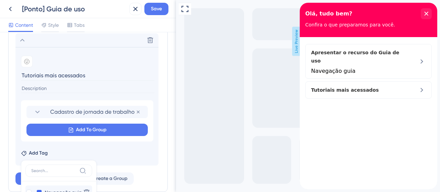
scroll to position [230, 0]
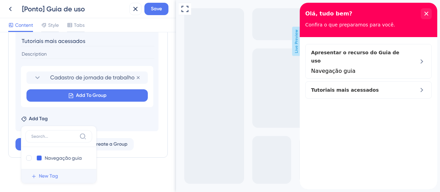
click at [45, 175] on span "New Tag" at bounding box center [48, 176] width 19 height 8
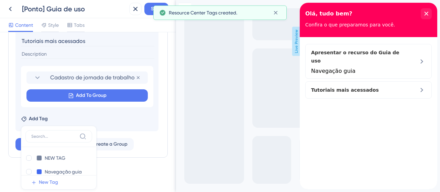
click at [48, 176] on button "New Tag" at bounding box center [60, 183] width 71 height 14
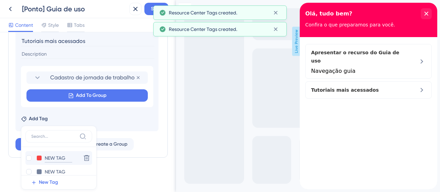
click at [53, 158] on input "NEW TAG" at bounding box center [59, 158] width 28 height 9
click at [62, 156] on input "NEW TAG" at bounding box center [59, 158] width 28 height 9
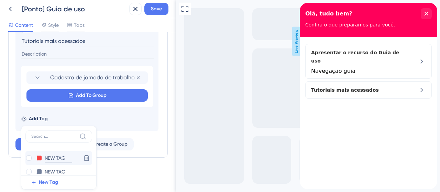
click at [57, 155] on input "NEW TAG" at bounding box center [59, 158] width 28 height 9
type input "Tutorial"
click at [69, 170] on input "NEW TAG" at bounding box center [59, 172] width 28 height 9
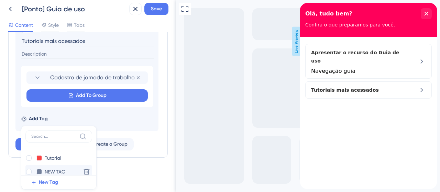
click at [69, 170] on input "NEW TAG" at bounding box center [59, 172] width 28 height 9
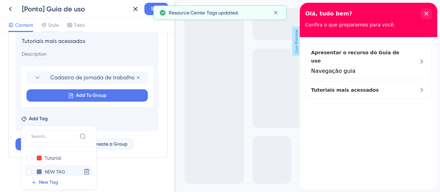
click at [68, 170] on input "NEW TAG" at bounding box center [59, 172] width 28 height 9
type input "Vídeo"
click at [28, 158] on div at bounding box center [29, 158] width 6 height 6
checkbox input "true"
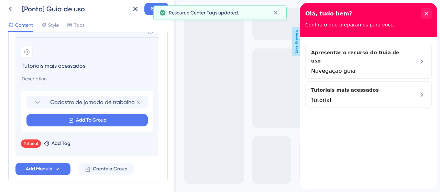
scroll to position [196, 0]
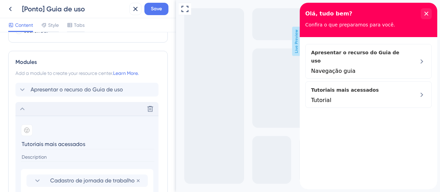
click at [24, 110] on icon at bounding box center [22, 109] width 8 height 8
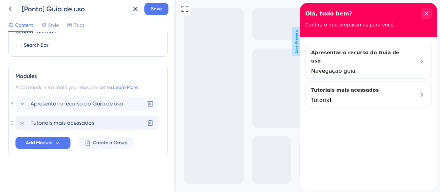
scroll to position [112, 0]
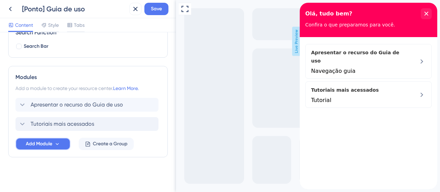
click at [60, 143] on icon at bounding box center [57, 144] width 6 height 6
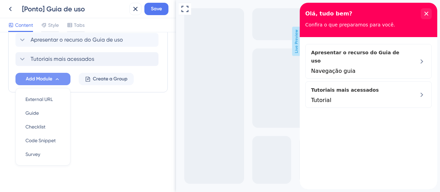
click at [109, 175] on div "Resource Center Header Title Olá, tudo bem? 14 Olá, tudo bem? Subtitle Confira …" at bounding box center [88, 112] width 176 height 160
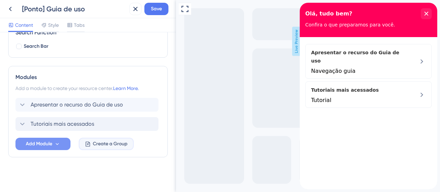
click at [107, 143] on span "Create a Group" at bounding box center [110, 144] width 35 height 8
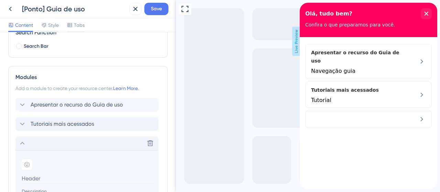
click at [22, 144] on icon at bounding box center [22, 143] width 8 height 8
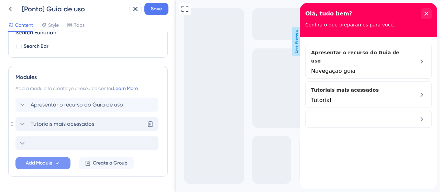
click at [24, 121] on icon at bounding box center [22, 124] width 8 height 8
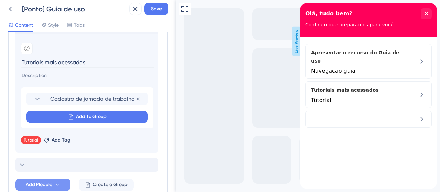
scroll to position [215, 0]
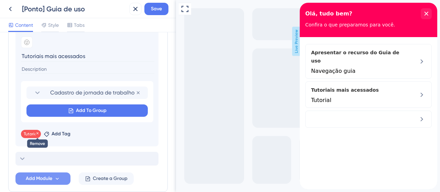
click at [35, 133] on icon at bounding box center [37, 133] width 4 height 4
click at [29, 132] on span "Add Tag" at bounding box center [38, 134] width 19 height 8
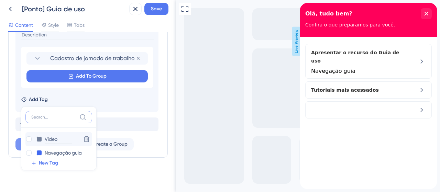
scroll to position [21, 0]
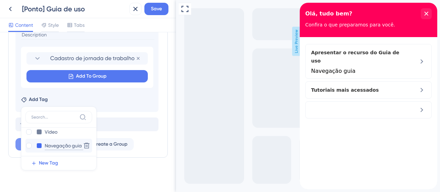
click at [56, 144] on input "Navegação guia" at bounding box center [64, 146] width 39 height 9
type input "Tour virtual"
click at [50, 133] on input "Vídeo" at bounding box center [59, 132] width 28 height 9
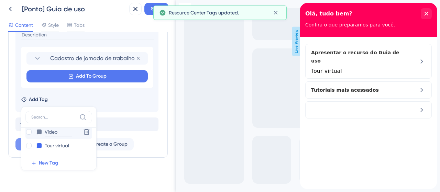
click at [58, 132] on input "Vídeo" at bounding box center [59, 132] width 28 height 9
click at [59, 138] on input "Tutorial" at bounding box center [59, 139] width 28 height 9
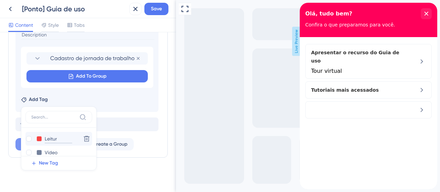
type input "Leitura"
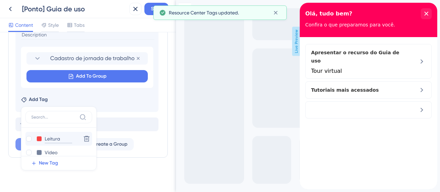
click at [61, 139] on input "Leitura" at bounding box center [59, 139] width 28 height 9
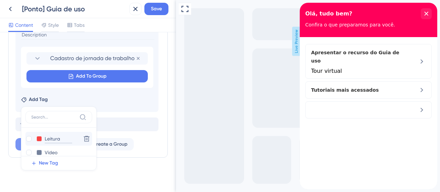
click at [51, 141] on input "Leitura" at bounding box center [59, 139] width 28 height 9
type input "Text"
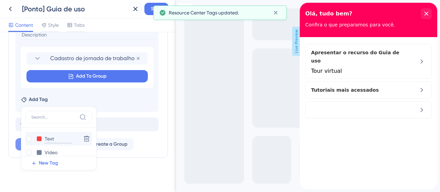
click at [63, 138] on input "Text" at bounding box center [59, 139] width 28 height 9
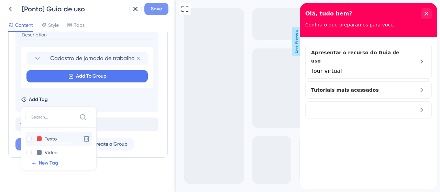
type input "Texto"
click at [147, 7] on button "Save" at bounding box center [156, 9] width 24 height 12
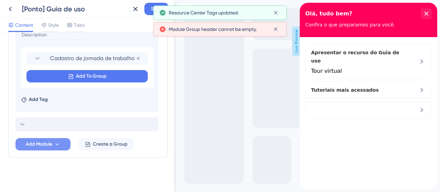
scroll to position [181, 0]
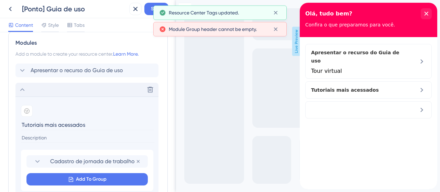
click at [25, 87] on icon at bounding box center [22, 90] width 8 height 8
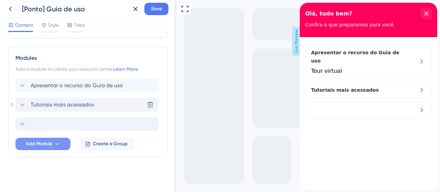
click at [77, 103] on span "Tutoriais mais acessados" at bounding box center [63, 105] width 64 height 8
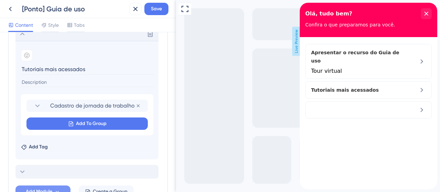
scroll to position [250, 0]
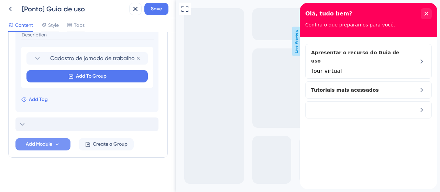
click at [28, 100] on button "Add Tag" at bounding box center [34, 100] width 27 height 8
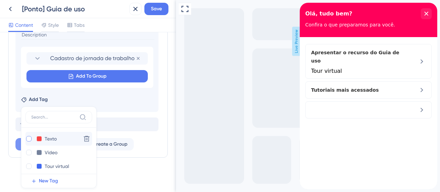
click at [26, 137] on div at bounding box center [29, 139] width 6 height 6
checkbox input "true"
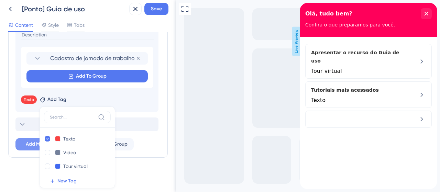
click at [215, 145] on div "Full Screen Preview Live Preview" at bounding box center [308, 96] width 264 height 192
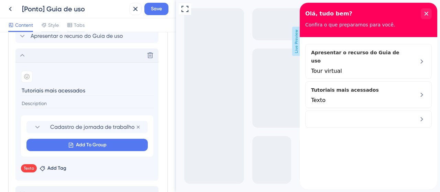
click at [23, 55] on icon at bounding box center [22, 55] width 8 height 8
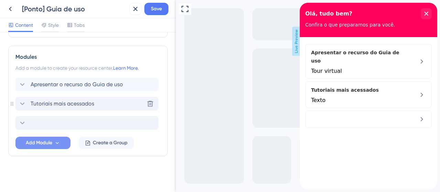
scroll to position [131, 0]
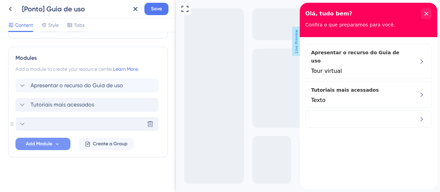
click at [85, 124] on div "Delete" at bounding box center [86, 124] width 143 height 14
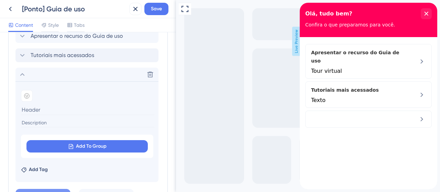
click at [25, 73] on icon at bounding box center [22, 75] width 8 height 8
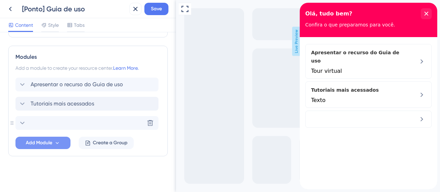
scroll to position [131, 0]
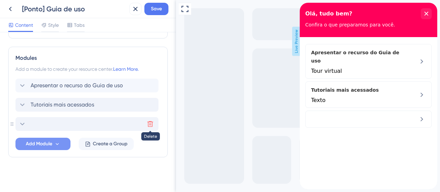
click at [151, 124] on icon at bounding box center [150, 124] width 7 height 7
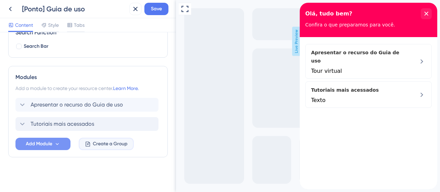
click at [105, 147] on span "Create a Group" at bounding box center [110, 144] width 35 height 8
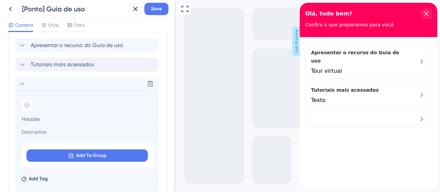
scroll to position [181, 0]
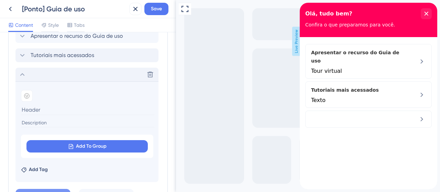
click at [23, 71] on icon at bounding box center [22, 75] width 8 height 8
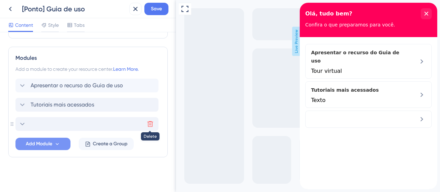
click at [147, 123] on button at bounding box center [150, 124] width 11 height 11
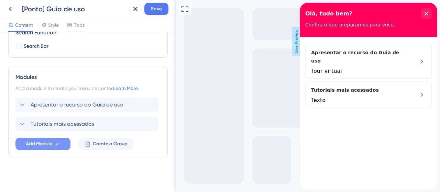
click at [37, 150] on div "Modules Add a module to create your resource center. Learn More. Apresentar o r…" at bounding box center [88, 111] width 160 height 91
click at [41, 140] on span "Add Module" at bounding box center [39, 144] width 26 height 8
click at [55, 143] on icon at bounding box center [57, 144] width 6 height 6
click at [57, 142] on icon at bounding box center [57, 144] width 6 height 6
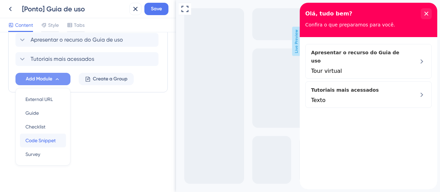
click at [51, 138] on span "Code Snippet" at bounding box center [40, 141] width 30 height 8
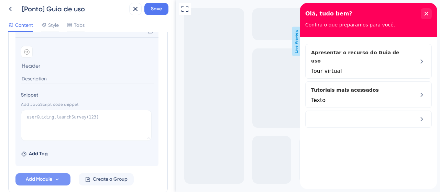
scroll to position [246, 0]
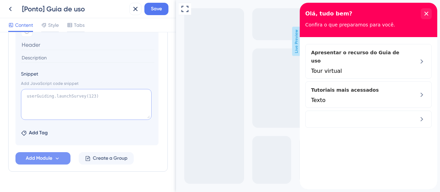
click at [55, 101] on textarea at bounding box center [86, 104] width 131 height 31
paste textarea "<iframe width="560" height="315" src="[URL][DOMAIN_NAME]" title="YouTube video …"
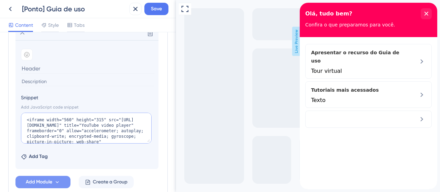
scroll to position [212, 0]
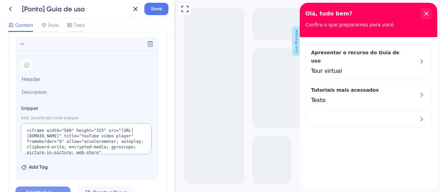
type textarea "<iframe width="560" height="315" src="[URL][DOMAIN_NAME]" title="YouTube video …"
click at [35, 74] on input at bounding box center [87, 79] width 133 height 11
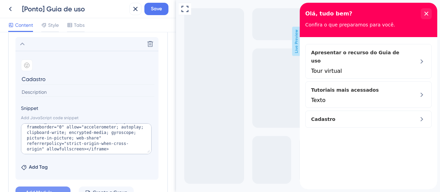
scroll to position [22, 0]
type input "Cadastros"
click at [123, 69] on div "Add emoji" at bounding box center [87, 66] width 132 height 12
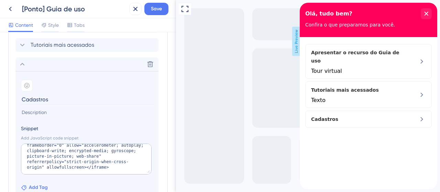
click at [35, 184] on span "Add Tag" at bounding box center [38, 188] width 19 height 8
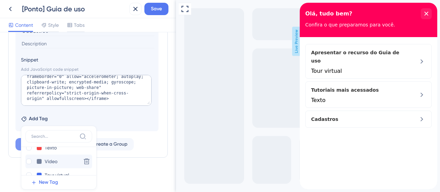
scroll to position [21, 0]
click at [30, 152] on div at bounding box center [29, 152] width 6 height 6
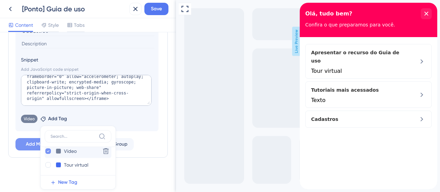
checkbox input "true"
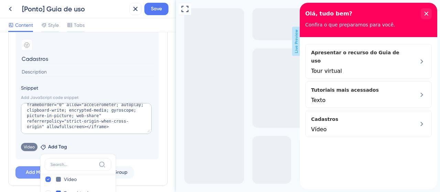
scroll to position [226, 0]
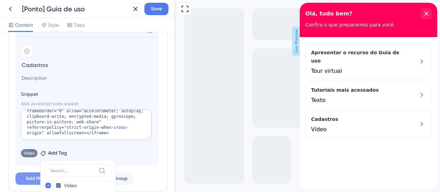
click at [160, 155] on div "Modules Add a module to create your resource center. Learn More. Apresentar o r…" at bounding box center [88, 73] width 160 height 240
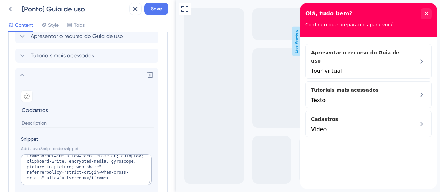
scroll to position [191, 0]
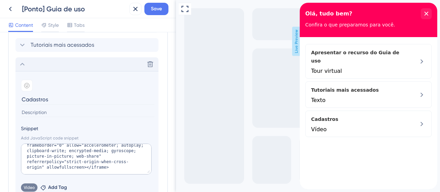
click at [23, 63] on icon at bounding box center [22, 64] width 8 height 8
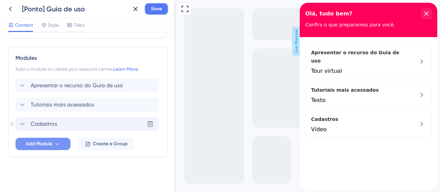
click at [155, 12] on span "Save" at bounding box center [156, 9] width 11 height 8
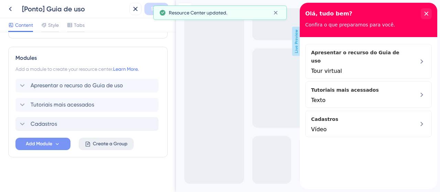
click at [105, 145] on span "Create a Group" at bounding box center [110, 144] width 35 height 8
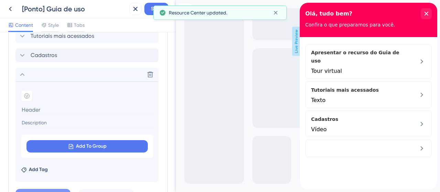
scroll to position [235, 0]
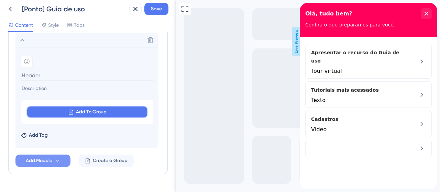
click at [93, 113] on span "Add To Group" at bounding box center [91, 112] width 31 height 8
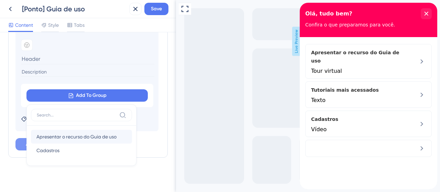
scroll to position [217, 0]
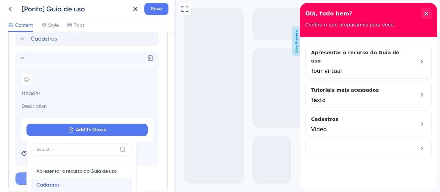
click at [53, 183] on span "Cadastros" at bounding box center [47, 185] width 23 height 8
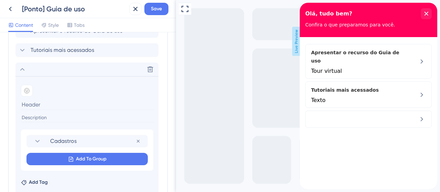
scroll to position [148, 0]
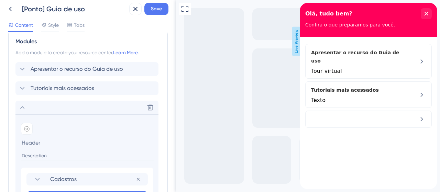
click at [45, 145] on input at bounding box center [87, 143] width 133 height 11
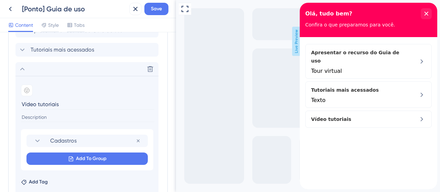
scroll to position [217, 0]
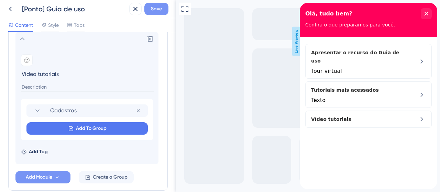
type input "Vídeo tutoriais"
click at [162, 6] on button "Save" at bounding box center [156, 9] width 24 height 12
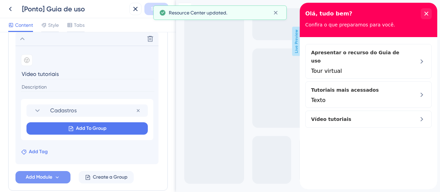
click at [35, 148] on span "Add Tag" at bounding box center [38, 152] width 19 height 8
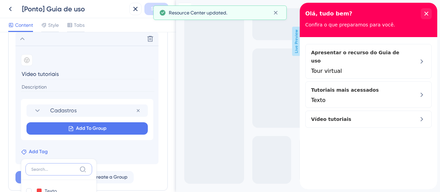
scroll to position [250, 0]
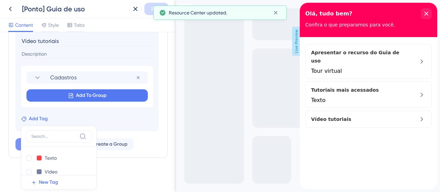
click at [46, 116] on span "Add Tag" at bounding box center [38, 119] width 19 height 8
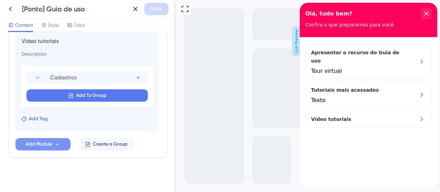
click at [46, 116] on span "Add Tag" at bounding box center [38, 119] width 19 height 8
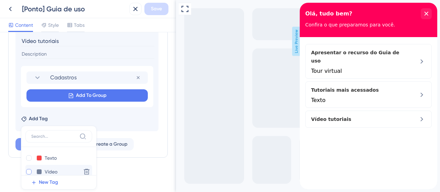
click at [28, 169] on div at bounding box center [29, 172] width 6 height 6
checkbox input "true"
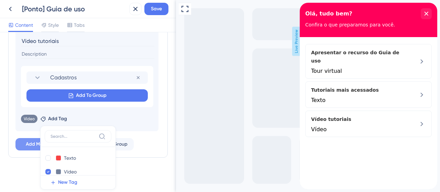
click at [169, 153] on div "Resource Center Header Title Olá, tudo bem? 14 Olá, tudo bem? Subtitle Confira …" at bounding box center [88, 112] width 176 height 160
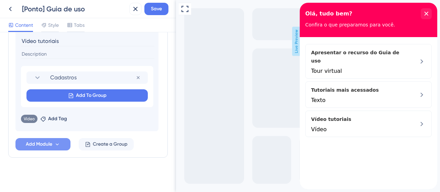
click at [147, 9] on button "Save" at bounding box center [156, 9] width 24 height 12
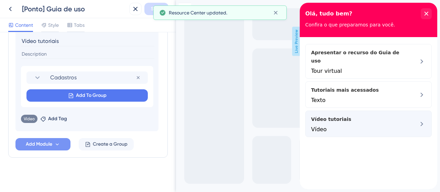
click at [339, 126] on div "Vídeo" at bounding box center [357, 129] width 92 height 7
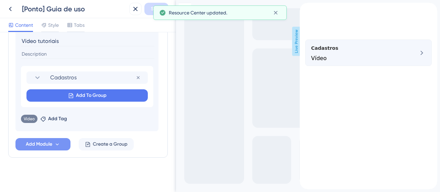
click at [348, 52] on span "Cadastros" at bounding box center [357, 48] width 92 height 8
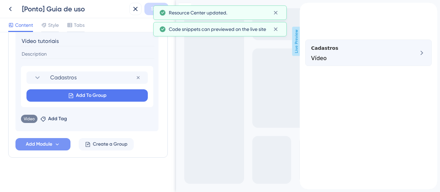
click at [407, 62] on div "Cadastros Vídeo" at bounding box center [368, 53] width 127 height 26
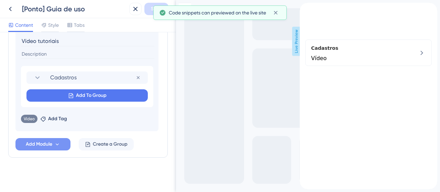
click at [241, 151] on div "Full Screen Preview Live Preview" at bounding box center [308, 96] width 264 height 192
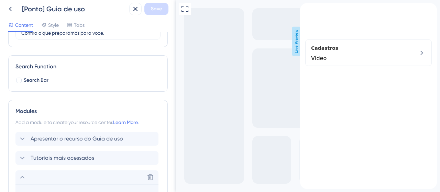
scroll to position [78, 0]
click at [18, 174] on icon at bounding box center [22, 178] width 8 height 8
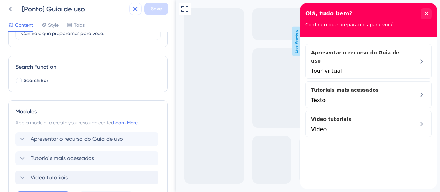
click at [131, 12] on button at bounding box center [135, 9] width 12 height 12
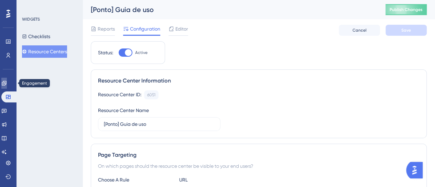
click at [4, 84] on link at bounding box center [4, 83] width 6 height 11
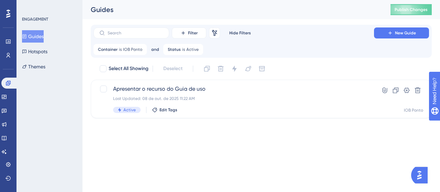
click at [294, 0] on html "Performance Users Engagement Widgets Feedback Product Updates Knowledge Base AI…" at bounding box center [220, 0] width 440 height 0
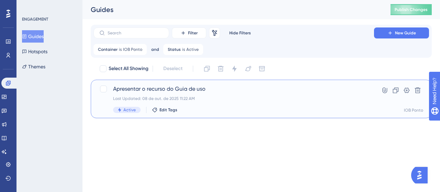
click at [223, 96] on div "Apresentar o recurso do Guia de uso Last Updated: 08 de out. de 2025 11:22 AM A…" at bounding box center [233, 99] width 241 height 28
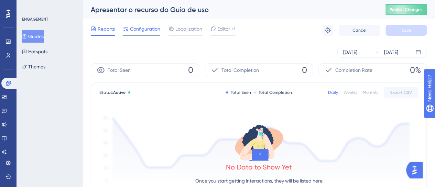
click at [142, 33] on span "Configuration" at bounding box center [145, 29] width 30 height 8
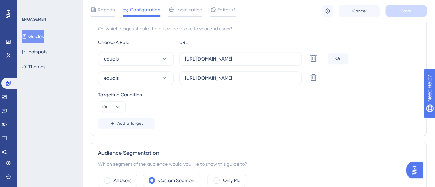
scroll to position [275, 0]
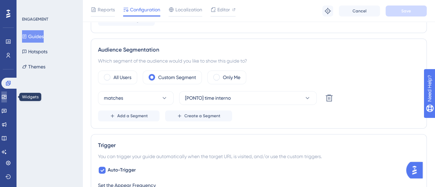
click at [7, 98] on icon at bounding box center [4, 97] width 6 height 6
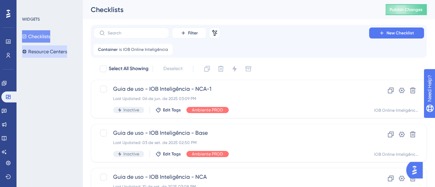
click at [55, 51] on button "Resource Centers" at bounding box center [44, 51] width 45 height 12
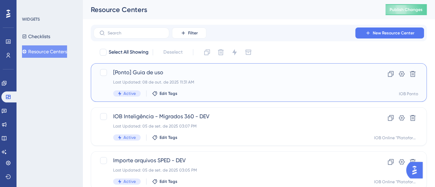
click at [247, 89] on div "[Ponto] Guia de uso Last Updated: 08 de out. de 2025 11:31 AM Active Edit Tags" at bounding box center [231, 82] width 236 height 28
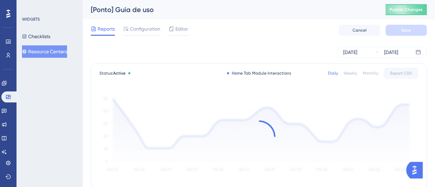
drag, startPoint x: 157, startPoint y: 31, endPoint x: 157, endPoint y: 40, distance: 8.9
click at [156, 31] on span "Configuration" at bounding box center [145, 29] width 30 height 8
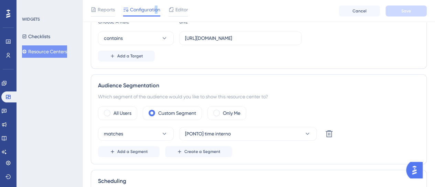
scroll to position [172, 0]
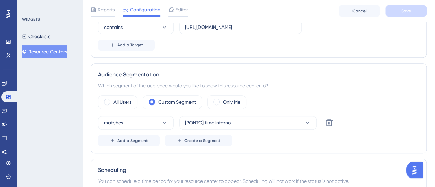
click at [408, 88] on div "Which segment of the audience would you like to show this resource center to?" at bounding box center [259, 86] width 322 height 8
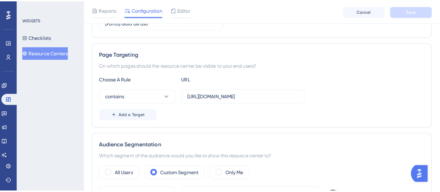
scroll to position [0, 0]
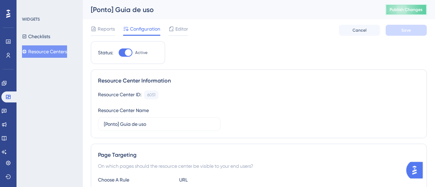
click at [408, 10] on span "Publish Changes" at bounding box center [406, 10] width 33 height 6
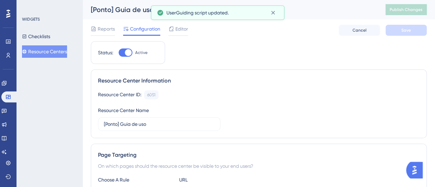
click at [72, 105] on div "WIDGETS Checklists Resource Centers" at bounding box center [50, 93] width 66 height 187
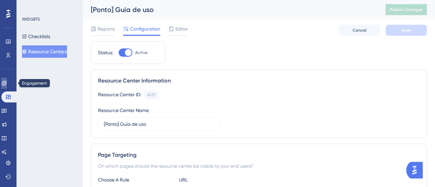
click at [7, 83] on icon at bounding box center [4, 83] width 6 height 6
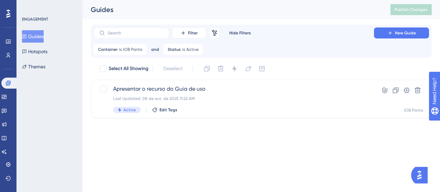
click at [266, 130] on div "Performance Users Engagement Widgets Feedback Product Updates Knowledge Base AI…" at bounding box center [220, 70] width 440 height 140
click at [303, 0] on html "Performance Users Engagement Widgets Feedback Product Updates Knowledge Base AI…" at bounding box center [220, 0] width 440 height 0
click at [340, 0] on html "Performance Users Engagement Widgets Feedback Product Updates Knowledge Base AI…" at bounding box center [220, 0] width 440 height 0
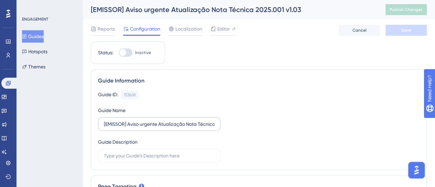
click at [181, 129] on label "[EMISSOR] Aviso urgente Atualização Nota Técnica 2025.001 v1.03" at bounding box center [159, 124] width 122 height 14
click at [181, 128] on input "[EMISSOR] Aviso urgente Atualização Nota Técnica 2025.001 v1.03" at bounding box center [159, 124] width 111 height 8
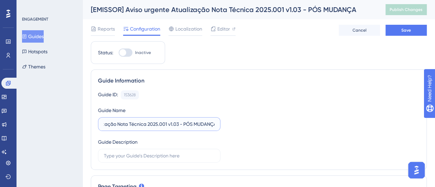
scroll to position [0, 72]
type input "[EMISSOR] Aviso urgente Atualização Nota Técnica 2025.001 v1.03 - PÓS MUDANÇA"
click at [405, 32] on span "Save" at bounding box center [406, 31] width 10 height 6
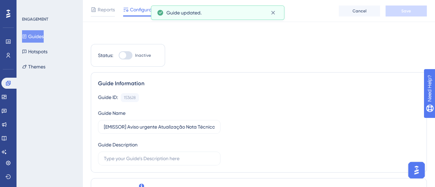
scroll to position [138, 0]
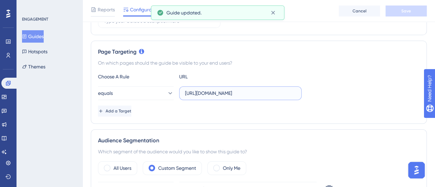
click at [242, 95] on input "[URL][DOMAIN_NAME]" at bounding box center [240, 93] width 111 height 8
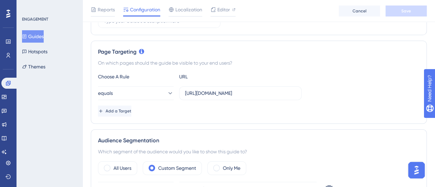
click at [336, 96] on div "equals https://emissor2.iob.com.br/notafiscal/mdfes/new" at bounding box center [259, 93] width 322 height 14
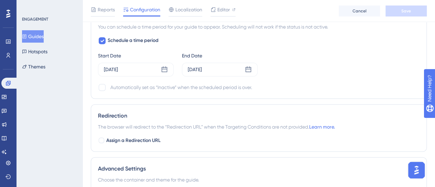
scroll to position [550, 0]
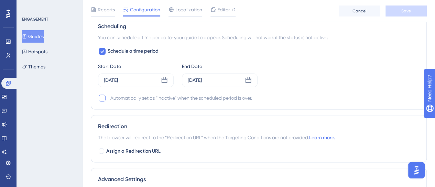
click at [106, 98] on div at bounding box center [102, 98] width 8 height 8
checkbox input "true"
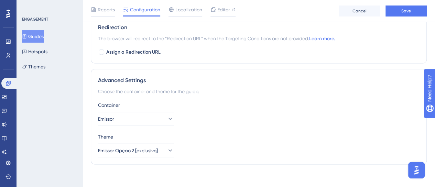
scroll to position [652, 0]
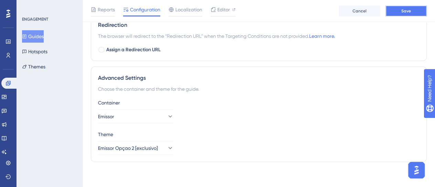
click at [416, 8] on button "Save" at bounding box center [406, 11] width 41 height 11
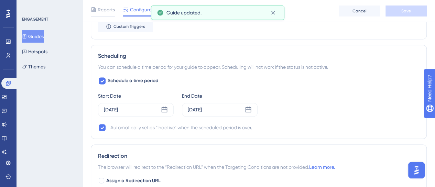
scroll to position [514, 0]
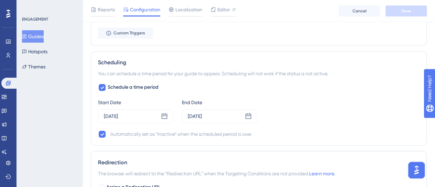
click at [367, 88] on div "Schedule a time period Start Date Oct 08 2025 End Date Oct 10 2025 Automaticall…" at bounding box center [259, 110] width 322 height 55
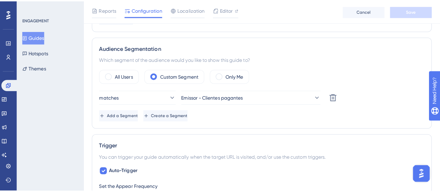
scroll to position [0, 0]
